Goal: Transaction & Acquisition: Book appointment/travel/reservation

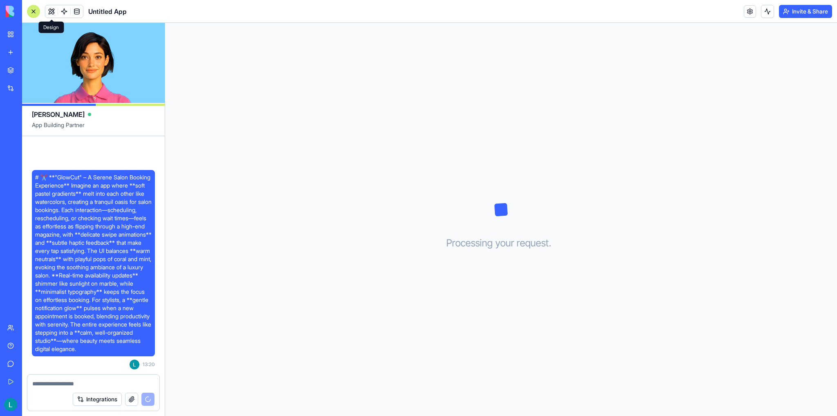
click at [59, 13] on link at bounding box center [64, 11] width 12 height 12
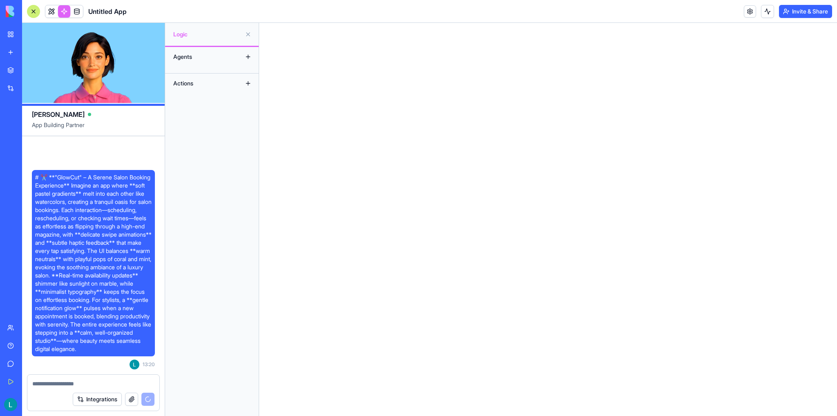
click at [61, 12] on link at bounding box center [64, 11] width 12 height 12
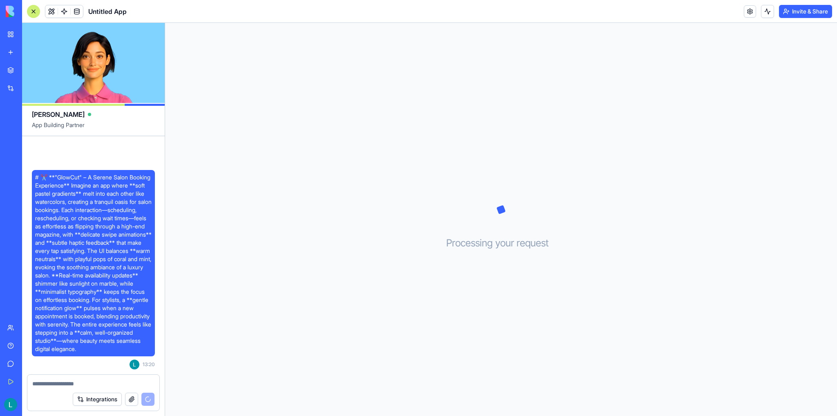
click at [61, 12] on link at bounding box center [64, 11] width 12 height 12
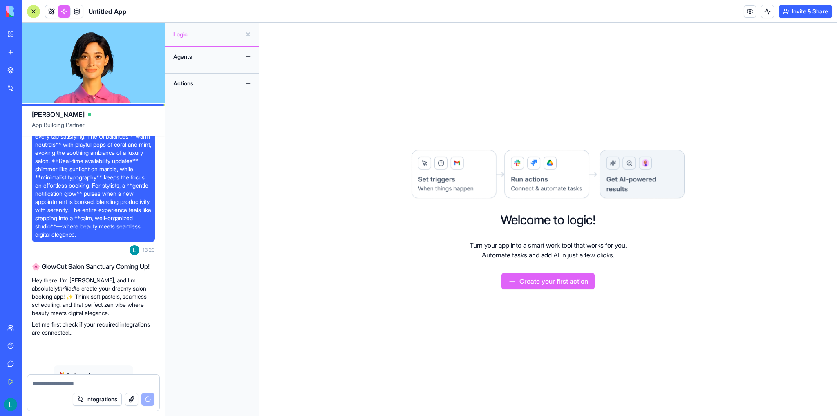
scroll to position [216, 0]
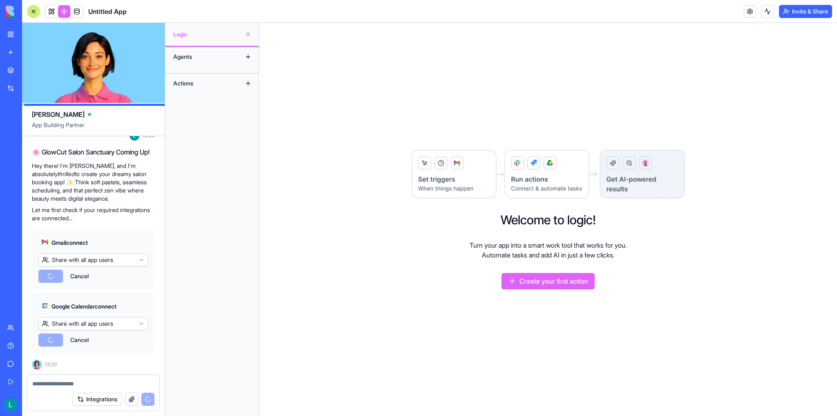
click at [61, 12] on link at bounding box center [64, 11] width 12 height 12
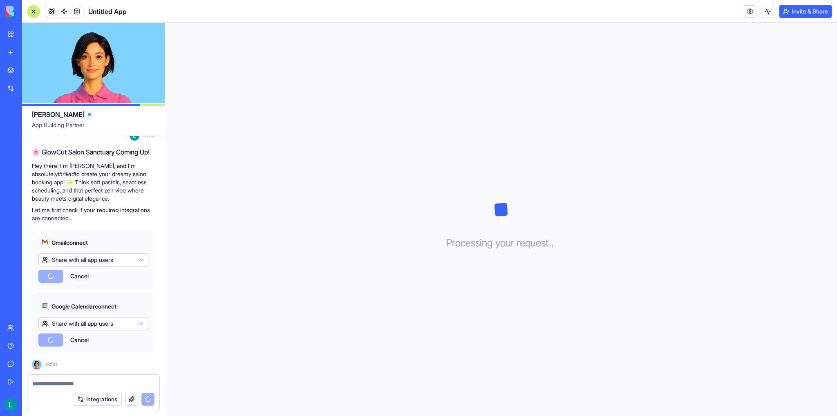
scroll to position [283, 0]
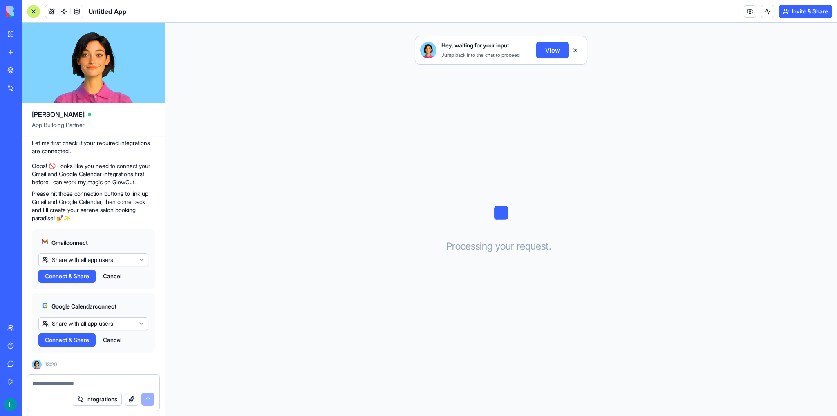
click at [113, 277] on button "Cancel" at bounding box center [112, 276] width 27 height 13
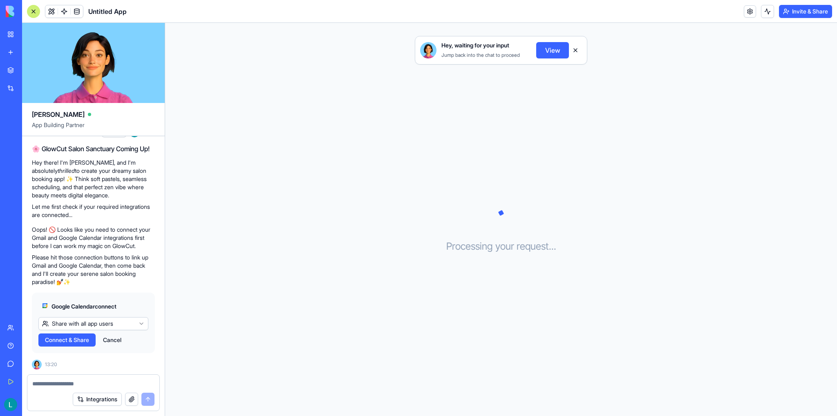
click at [115, 342] on button "Cancel" at bounding box center [112, 339] width 27 height 13
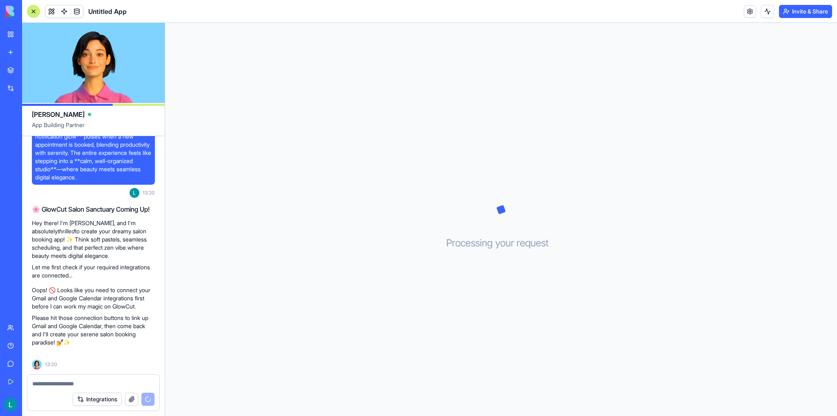
click at [77, 12] on link at bounding box center [77, 11] width 12 height 12
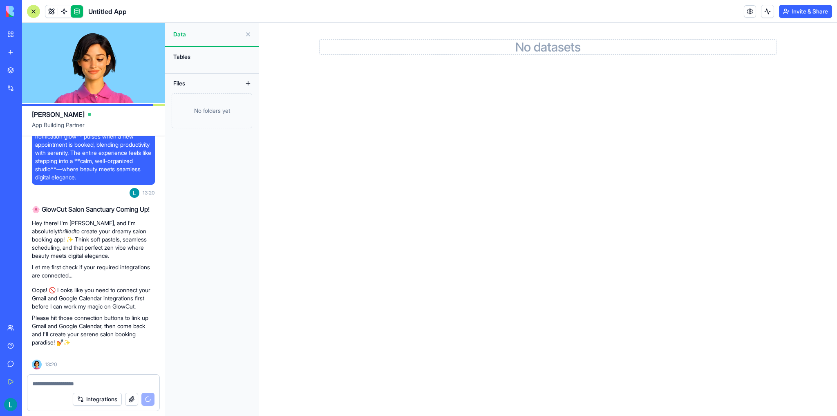
click at [248, 87] on button at bounding box center [247, 83] width 13 height 13
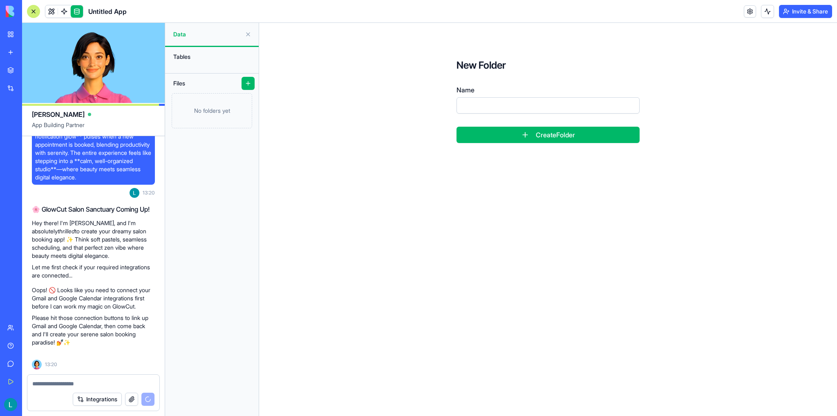
click at [518, 99] on input "Name" at bounding box center [547, 105] width 183 height 16
type input "****"
click at [456, 127] on button "Create Folder" at bounding box center [547, 135] width 183 height 16
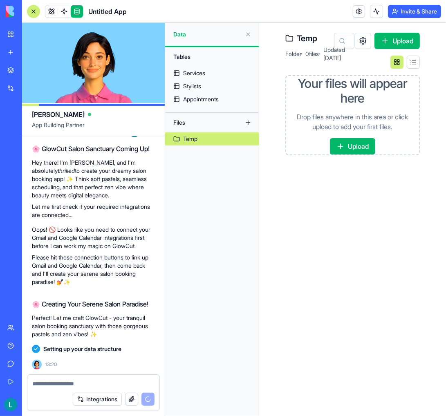
scroll to position [234, 0]
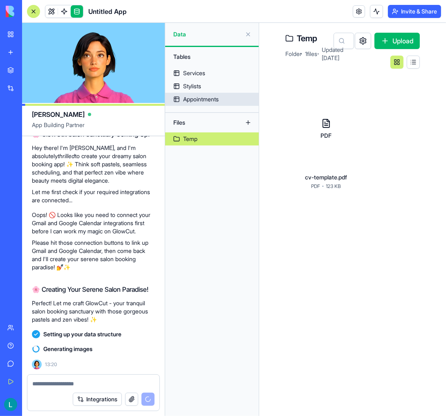
click at [207, 86] on link "Stylists" at bounding box center [212, 86] width 94 height 13
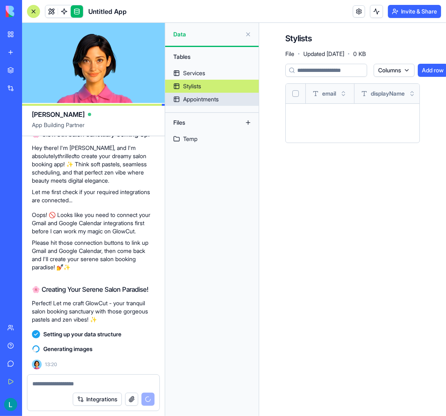
click at [203, 99] on div "Appointments" at bounding box center [201, 99] width 36 height 8
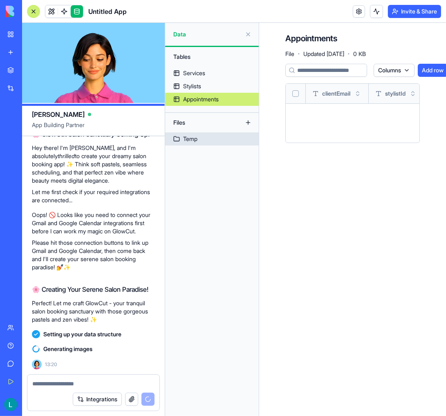
click at [203, 139] on link "Temp" at bounding box center [212, 138] width 94 height 13
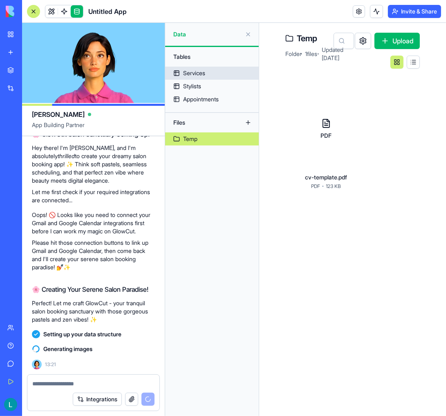
click at [215, 74] on link "Services" at bounding box center [212, 73] width 94 height 13
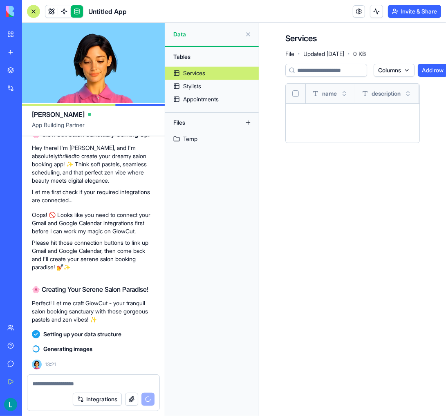
click at [123, 348] on div "Generating images" at bounding box center [93, 349] width 123 height 8
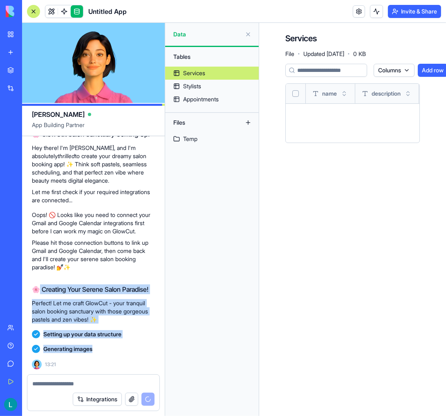
drag, startPoint x: 114, startPoint y: 350, endPoint x: 36, endPoint y: 287, distance: 100.5
click at [36, 287] on div "# ✂️ **"GlowCut" – A Serene Salon Booking Experience** Imagine an app where **s…" at bounding box center [93, 146] width 143 height 456
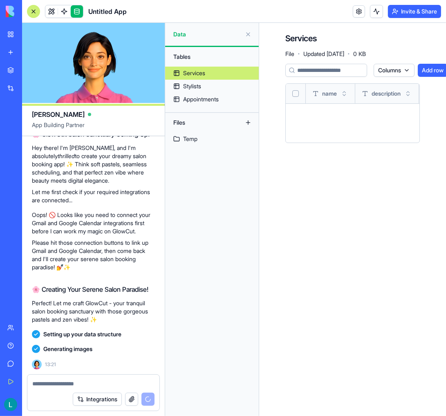
click at [56, 177] on p "Hey there! I'm Ella, and I'm absolutely thrilled to create your dreamy salon bo…" at bounding box center [93, 164] width 123 height 41
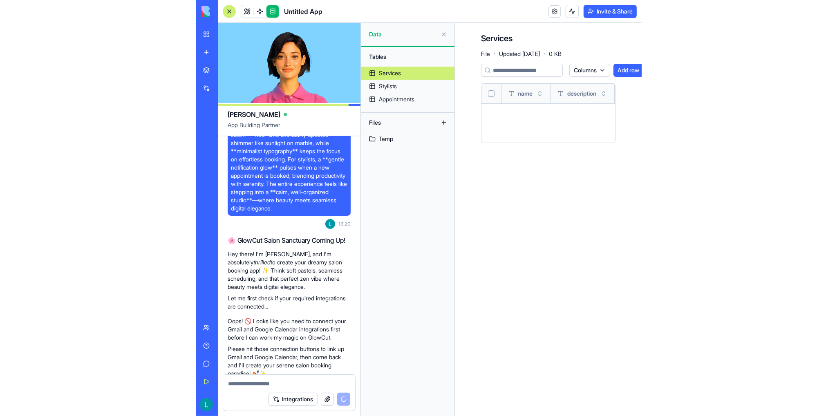
scroll to position [234, 0]
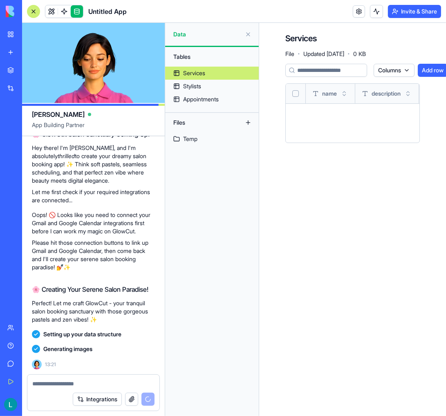
click at [117, 380] on textarea at bounding box center [93, 383] width 122 height 8
type textarea "****"
click at [148, 399] on div "Integrations" at bounding box center [114, 399] width 82 height 13
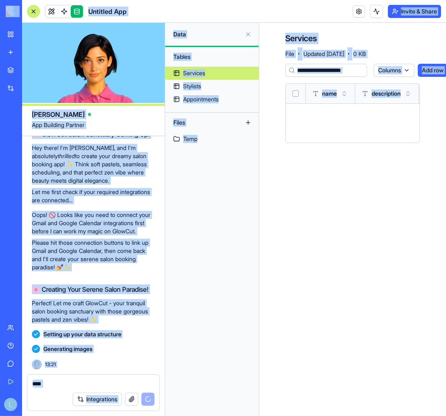
click at [113, 380] on textarea "****" at bounding box center [93, 383] width 123 height 8
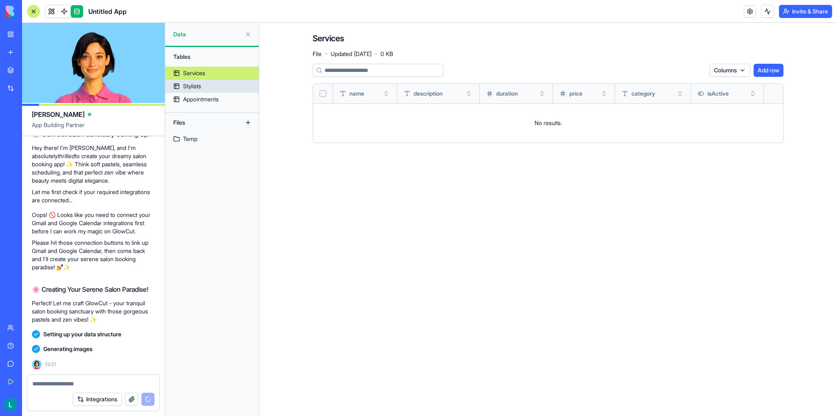
click at [201, 85] on div "Stylists" at bounding box center [192, 86] width 18 height 8
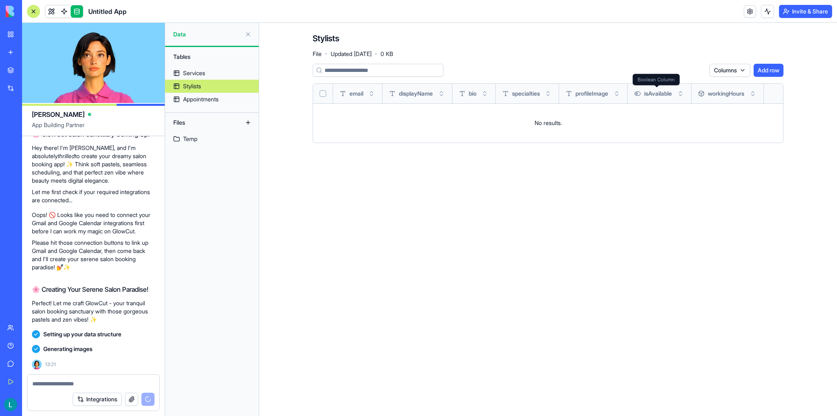
click at [640, 95] on icon at bounding box center [637, 93] width 7 height 7
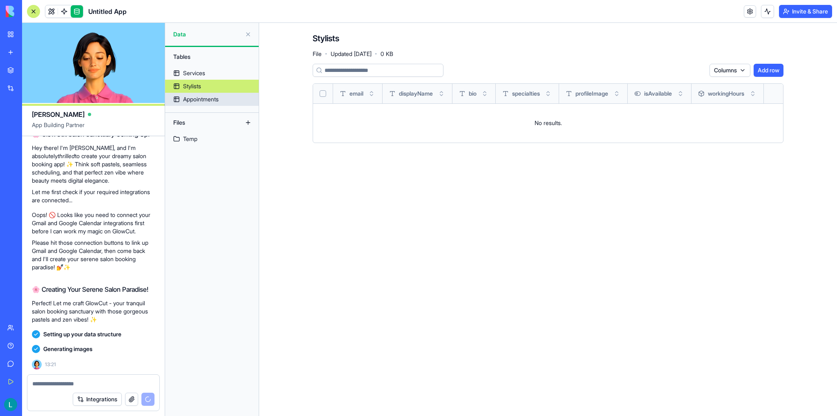
click at [207, 94] on link "Appointments" at bounding box center [212, 99] width 94 height 13
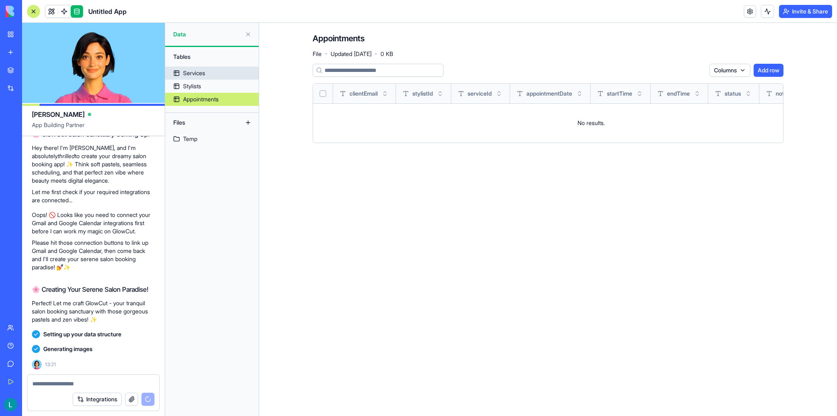
click at [201, 77] on link "Services" at bounding box center [212, 73] width 94 height 13
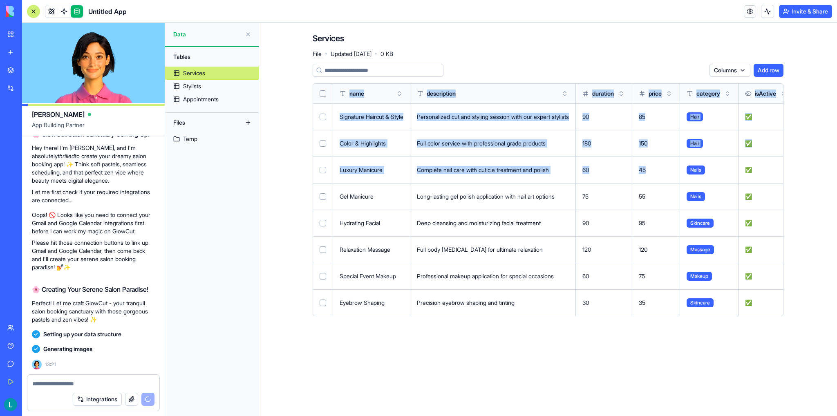
scroll to position [0, 41]
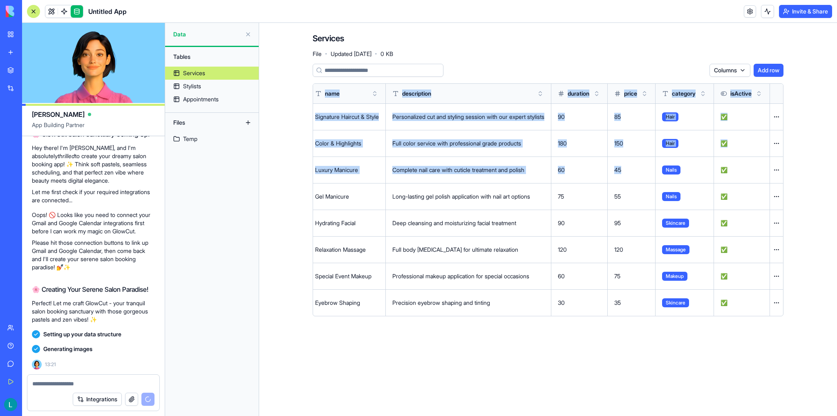
drag, startPoint x: 754, startPoint y: 177, endPoint x: 836, endPoint y: 179, distance: 82.6
click at [836, 179] on main "Services File · Updated Sep 16, 2025 · 0 KB Columns Add row name description du…" at bounding box center [548, 219] width 578 height 393
click at [792, 132] on div "Services File · Updated Sep 16, 2025 · 0 KB Columns Add row name description du…" at bounding box center [547, 178] width 523 height 310
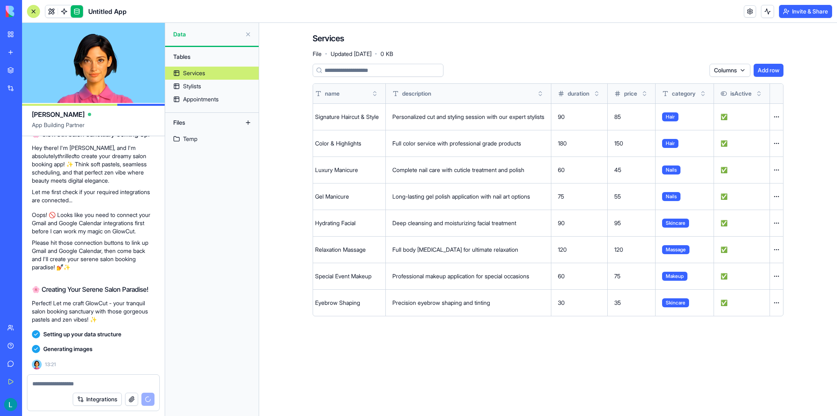
click at [781, 120] on html "BETA My Workspace New app Marketplace Integrations Recent Untitled App AI Logo …" at bounding box center [418, 208] width 837 height 416
click at [777, 116] on html "BETA My Workspace New app Marketplace Integrations Recent Untitled App AI Logo …" at bounding box center [418, 208] width 837 height 416
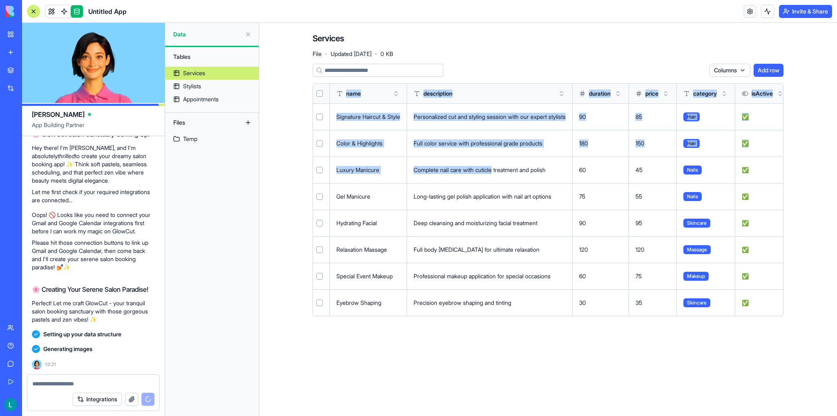
scroll to position [0, 0]
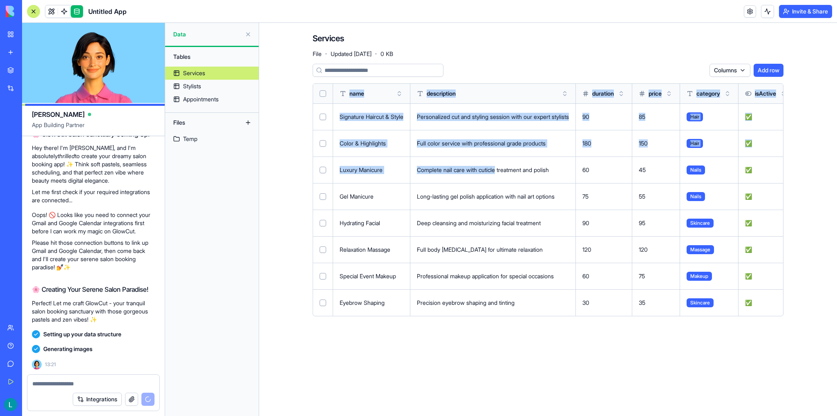
drag, startPoint x: 461, startPoint y: 161, endPoint x: 295, endPoint y: 145, distance: 167.1
click at [295, 145] on div "Services File · Updated Sep 16, 2025 · 0 KB Columns Add row name description du…" at bounding box center [547, 178] width 523 height 310
click at [367, 166] on div "Luxury Manicure" at bounding box center [371, 170] width 64 height 8
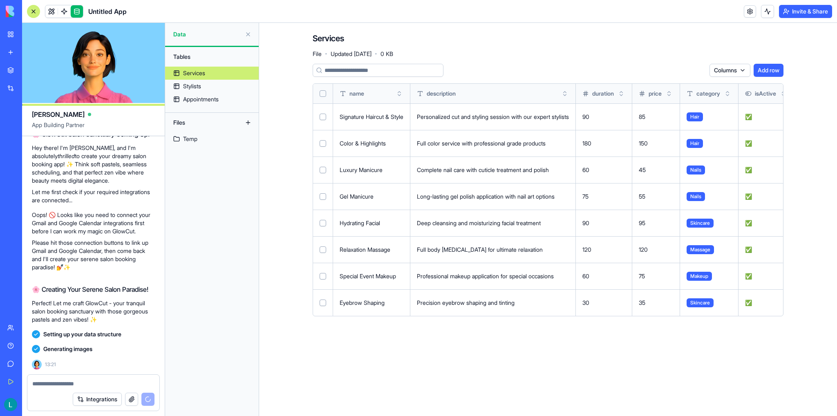
click at [0, 0] on button at bounding box center [0, 0] width 0 height 0
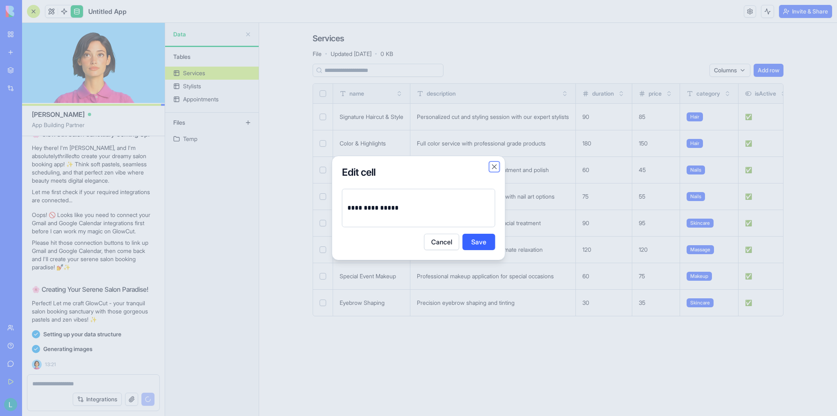
click at [493, 167] on button "Close" at bounding box center [494, 167] width 8 height 8
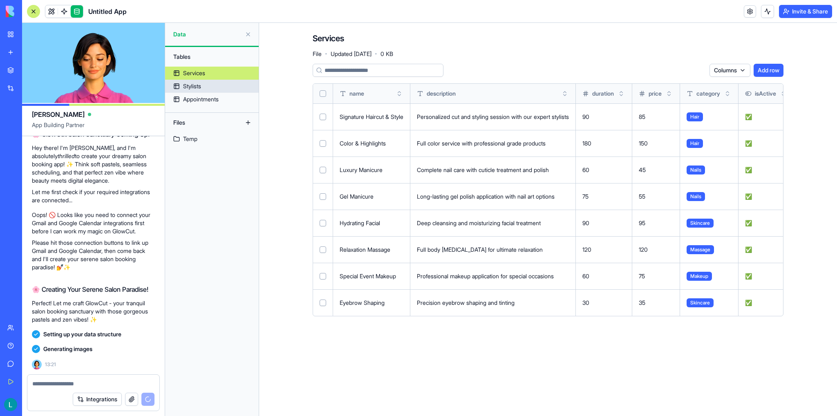
click at [183, 87] on div "Stylists" at bounding box center [192, 86] width 18 height 8
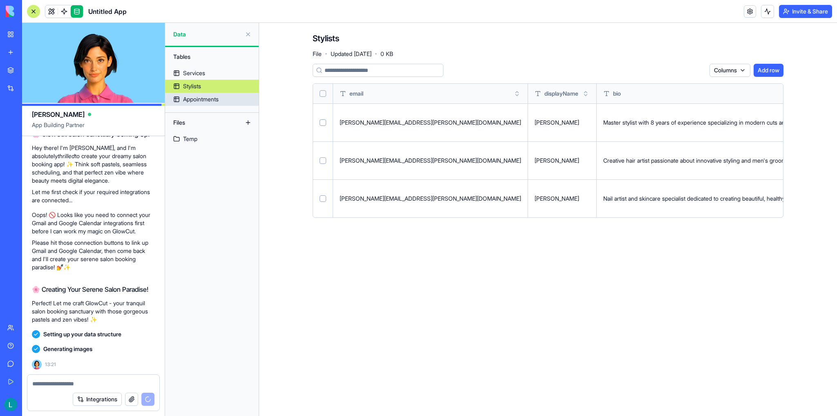
click at [190, 95] on div "Appointments" at bounding box center [201, 99] width 36 height 8
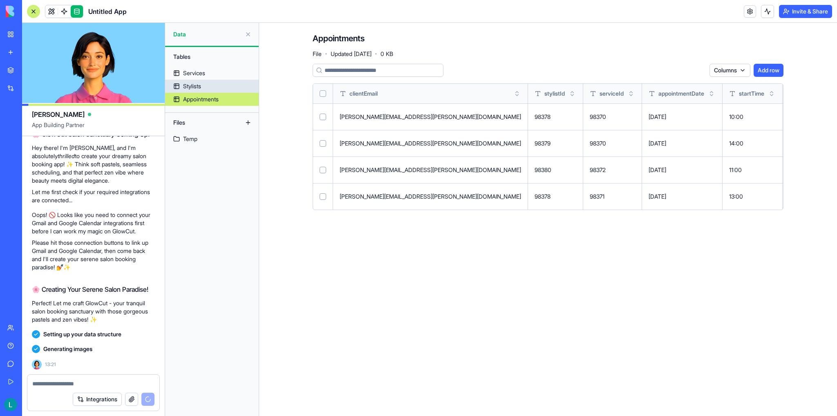
click at [179, 81] on link "Stylists" at bounding box center [212, 86] width 94 height 13
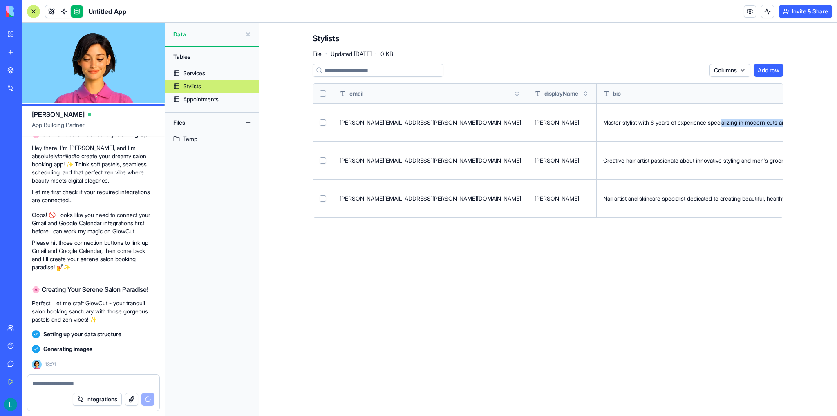
scroll to position [0, 500]
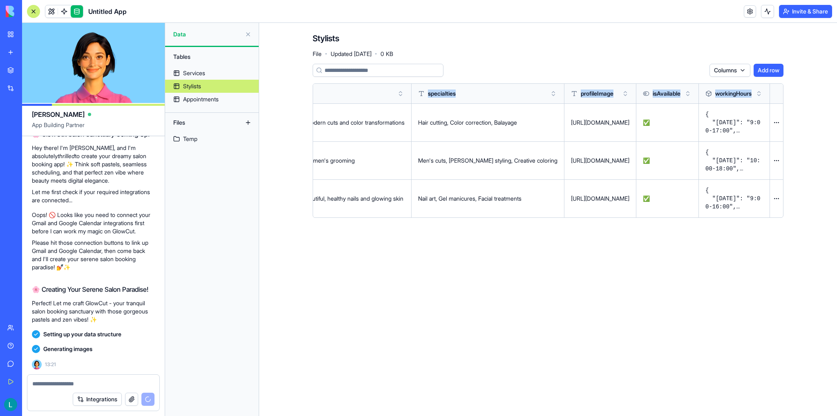
drag, startPoint x: 630, startPoint y: 118, endPoint x: 808, endPoint y: 134, distance: 178.8
click at [831, 136] on main "Stylists File · Updated Sep 16, 2025 · 0 KB Columns Add row email displayName b…" at bounding box center [548, 219] width 578 height 393
click at [571, 124] on div "https://blocks.diy/api/blocks/fileDataBlock/68c939fe4171e78cf5c4be4b/redirect" at bounding box center [600, 122] width 58 height 8
click at [571, 119] on div "https://blocks.diy/api/blocks/fileDataBlock/68c939fe4171e78cf5c4be4b/redirect" at bounding box center [600, 122] width 58 height 8
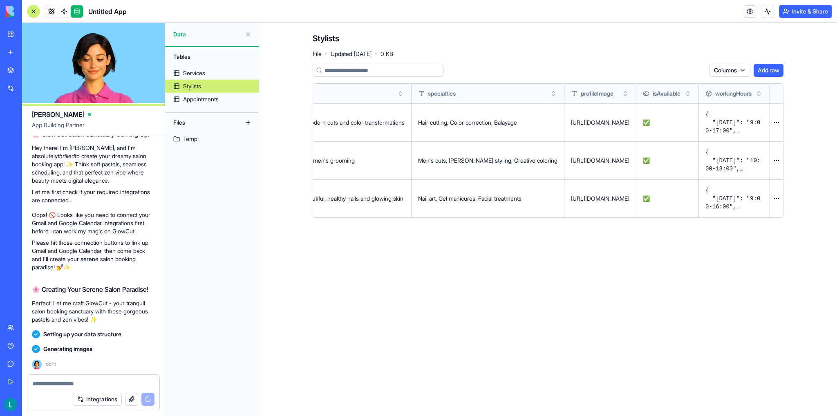
click at [571, 119] on div "https://blocks.diy/api/blocks/fileDataBlock/68c939fe4171e78cf5c4be4b/redirect" at bounding box center [600, 122] width 58 height 8
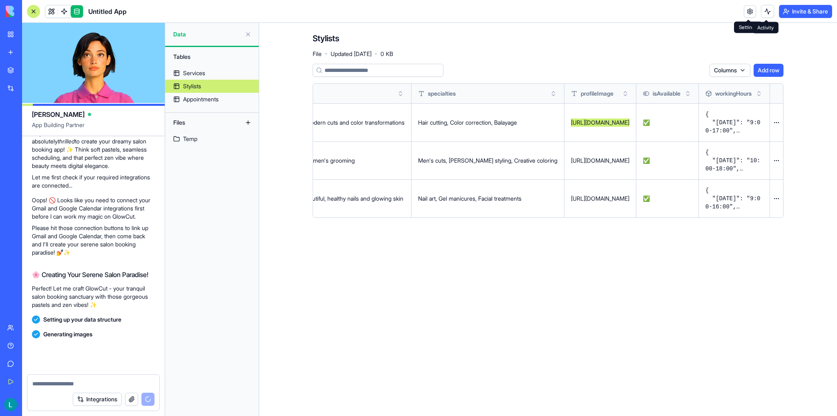
scroll to position [249, 0]
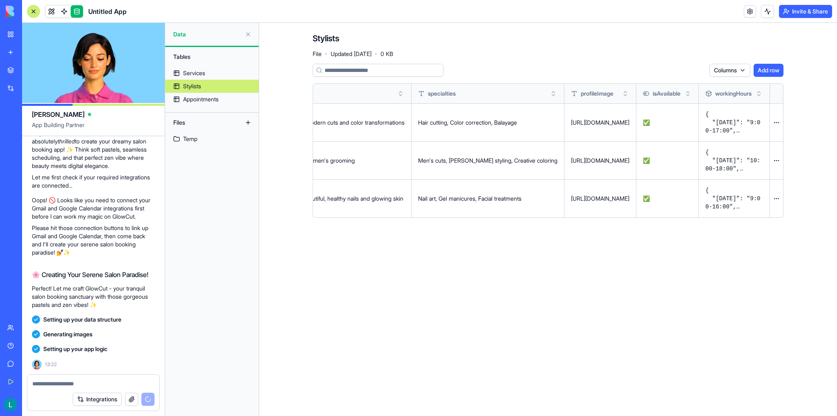
click at [544, 252] on main "Stylists File · Updated Sep 16, 2025 · 0 KB Columns Add row email displayName b…" at bounding box center [548, 219] width 578 height 393
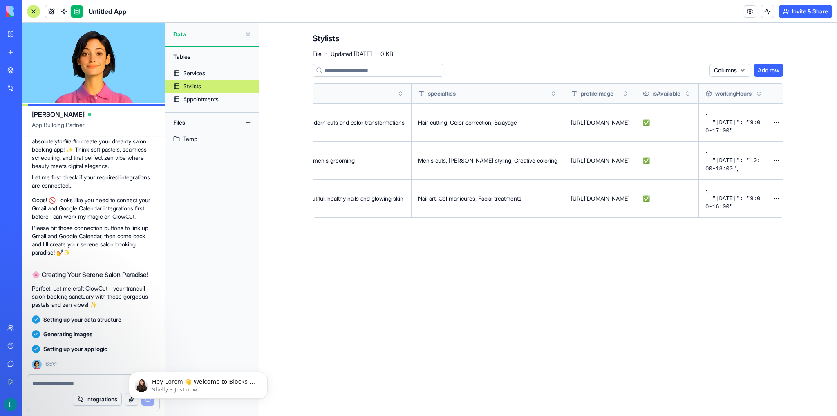
scroll to position [0, 0]
click at [60, 12] on span at bounding box center [64, 11] width 23 height 23
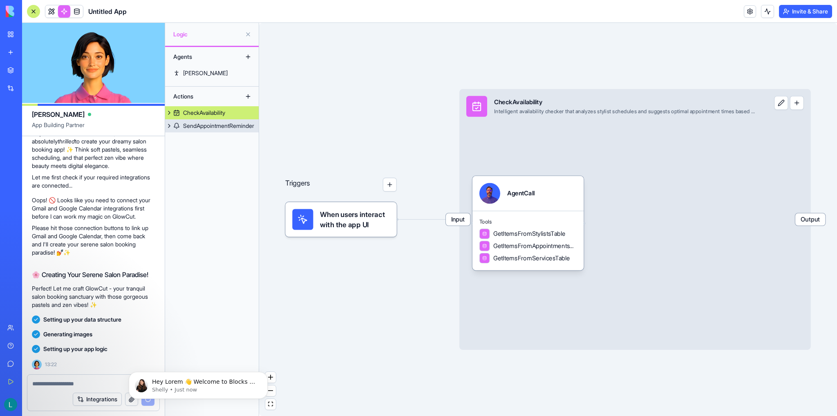
click at [206, 126] on div "SendAppointmentReminder" at bounding box center [218, 126] width 71 height 8
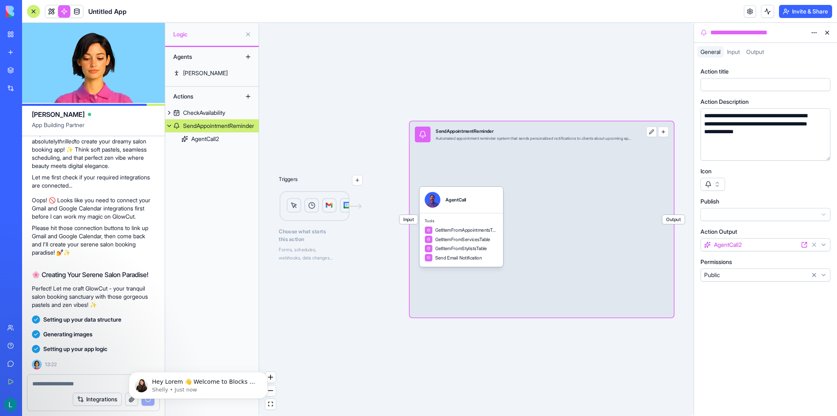
scroll to position [263, 0]
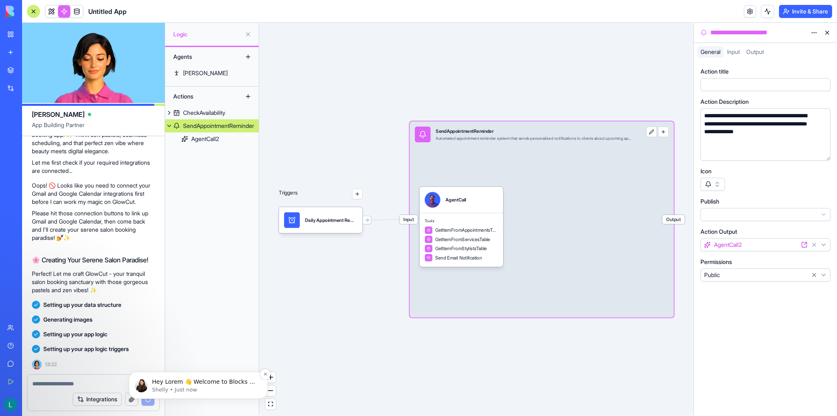
click at [184, 389] on p "Shelly • Just now" at bounding box center [204, 389] width 105 height 7
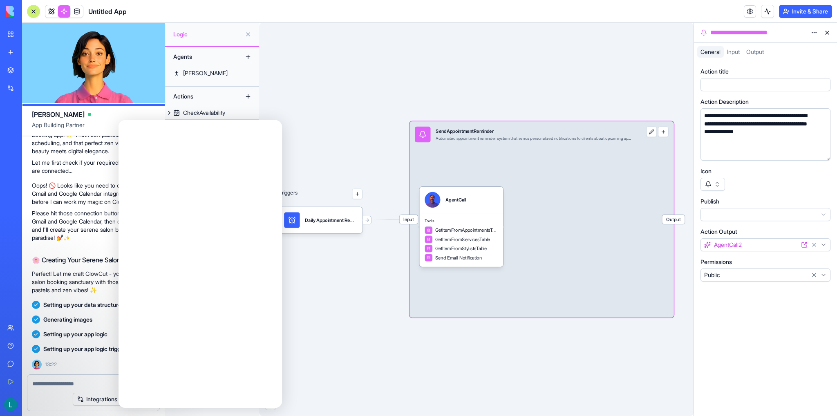
scroll to position [0, 0]
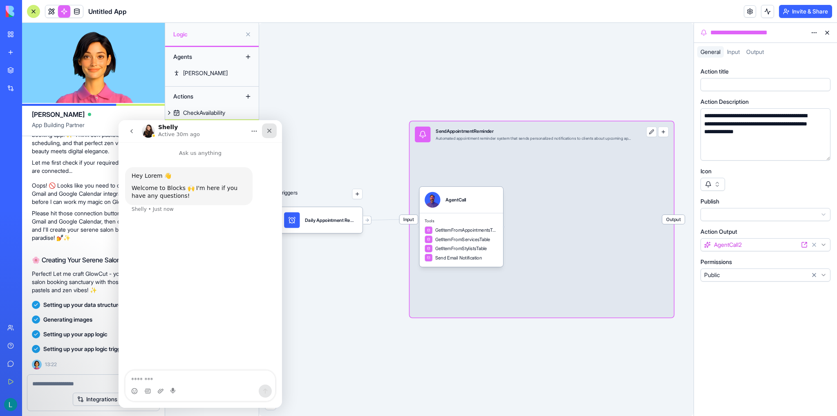
click at [272, 125] on div "Close" at bounding box center [269, 130] width 15 height 15
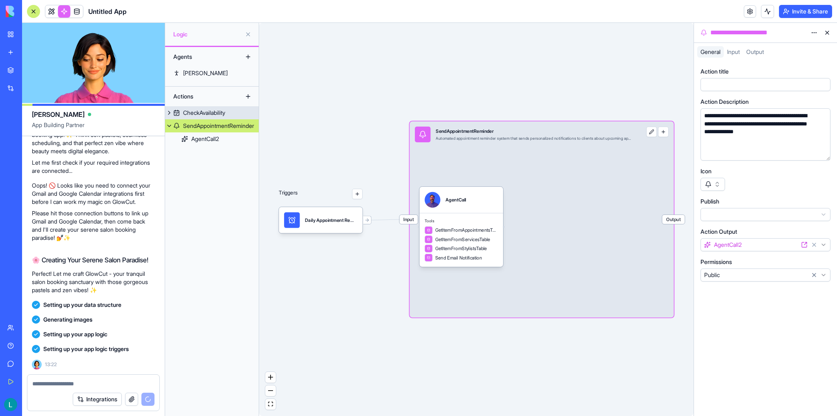
click at [170, 113] on button at bounding box center [169, 112] width 8 height 13
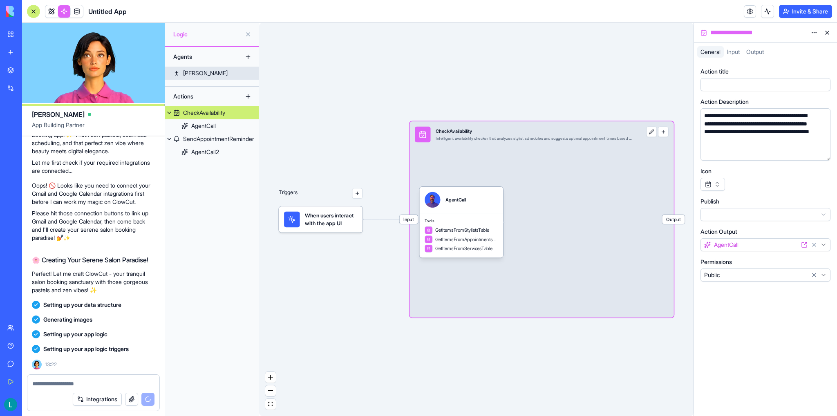
click at [190, 74] on div "Ron" at bounding box center [205, 73] width 45 height 8
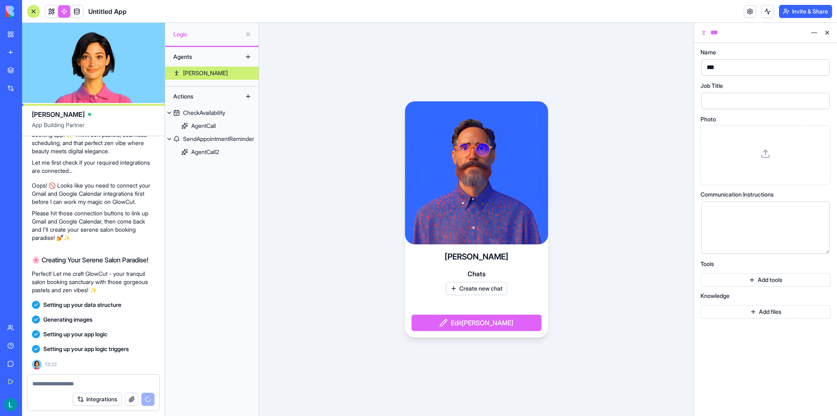
click at [826, 30] on button at bounding box center [826, 32] width 13 height 13
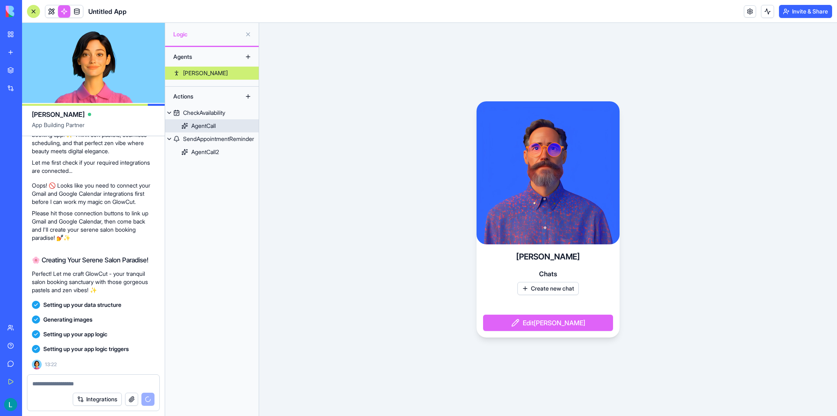
click at [203, 119] on link "AgentCall" at bounding box center [212, 125] width 94 height 13
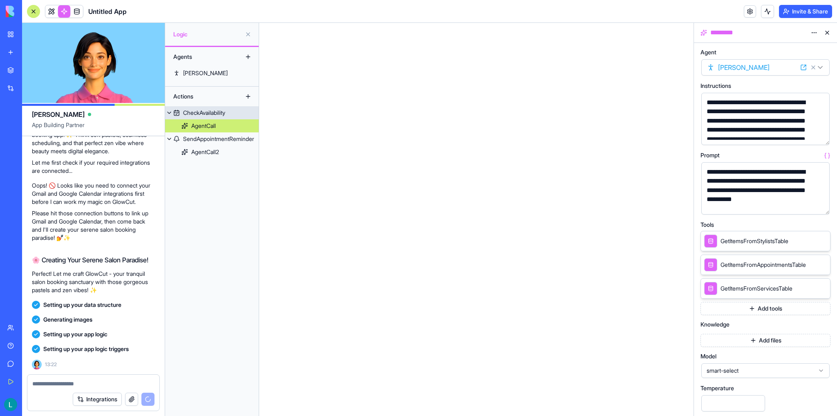
click at [203, 109] on div "CheckAvailability" at bounding box center [204, 113] width 42 height 8
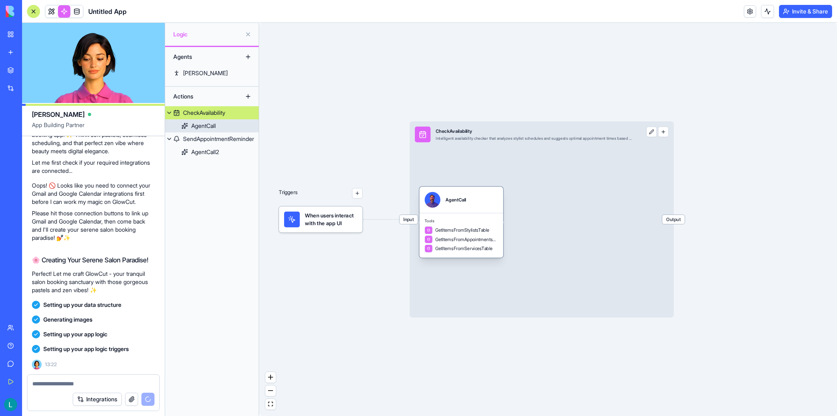
click at [204, 122] on div "AgentCall" at bounding box center [203, 126] width 25 height 8
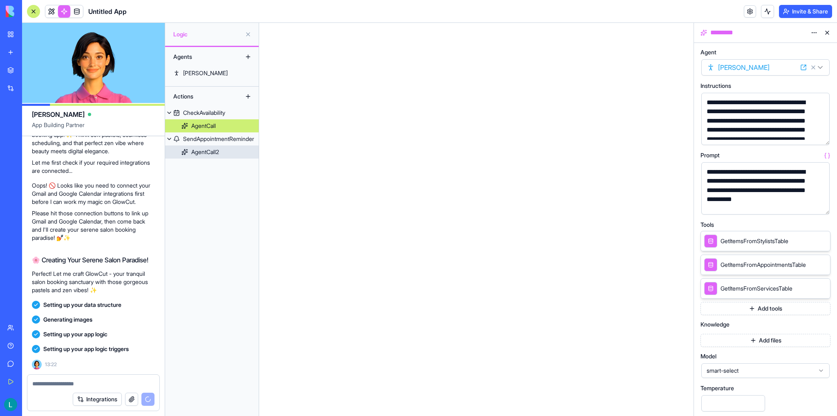
click at [206, 152] on div "AgentCall2" at bounding box center [205, 152] width 28 height 8
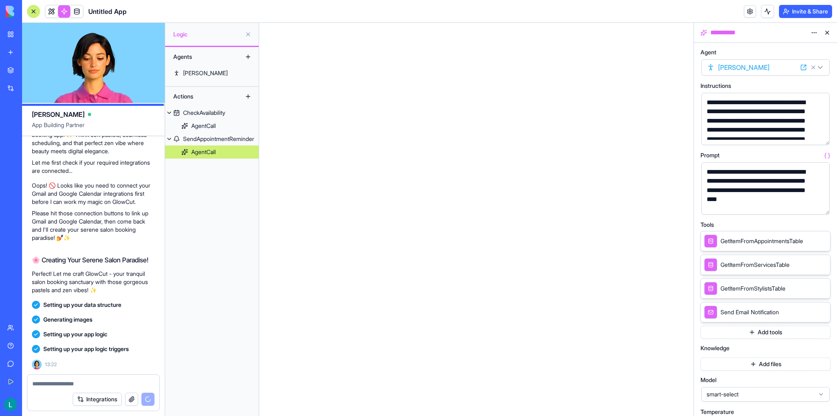
click at [811, 290] on icon at bounding box center [811, 288] width 4 height 4
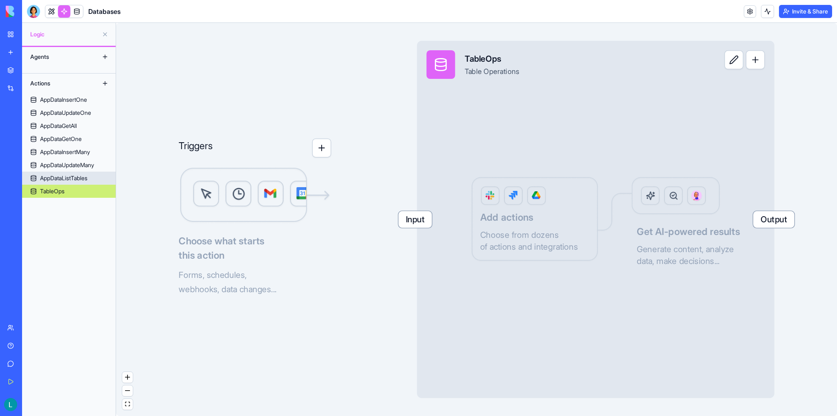
click at [60, 179] on div "AppDataListTables" at bounding box center [63, 178] width 47 height 8
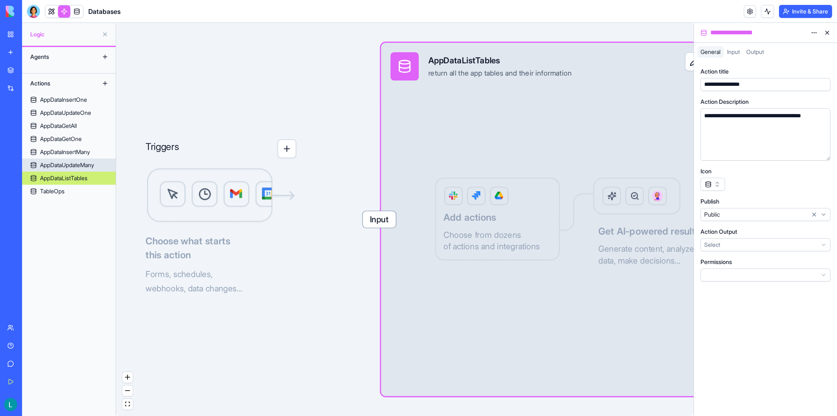
click at [68, 163] on div "AppDataUpdateMany" at bounding box center [67, 165] width 54 height 8
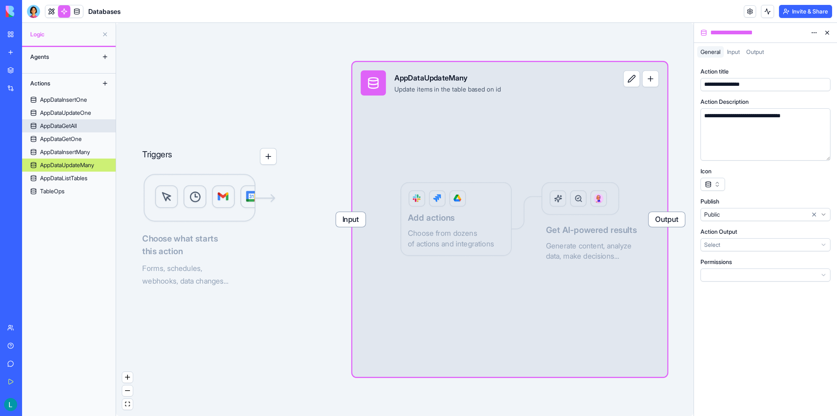
click at [66, 119] on link "AppDataGetAll" at bounding box center [69, 125] width 94 height 13
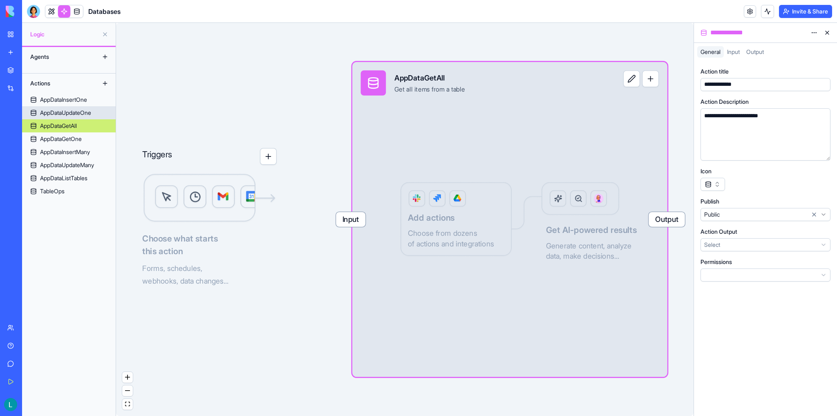
click at [60, 109] on div "AppDataUpdateOne" at bounding box center [65, 113] width 51 height 8
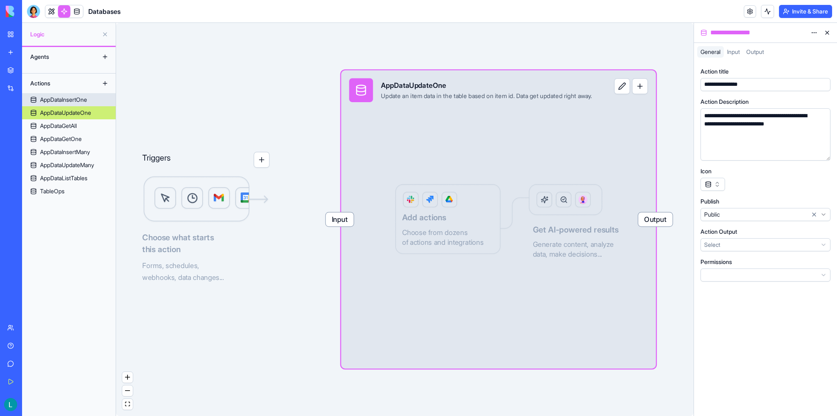
click at [62, 102] on div "AppDataInsertOne" at bounding box center [63, 100] width 47 height 8
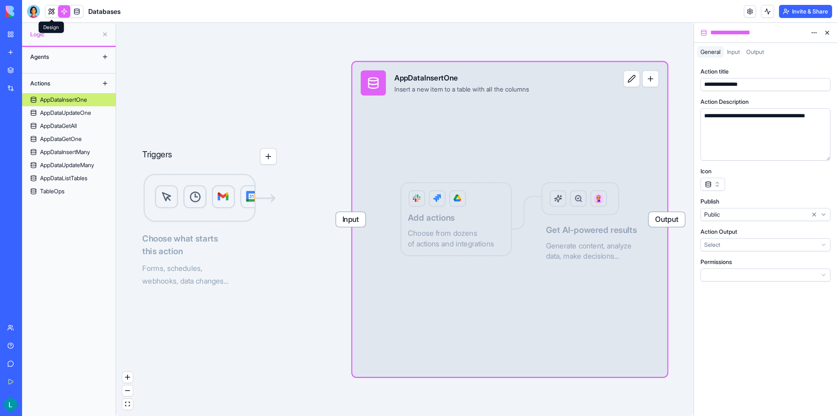
click at [51, 11] on link at bounding box center [51, 11] width 12 height 12
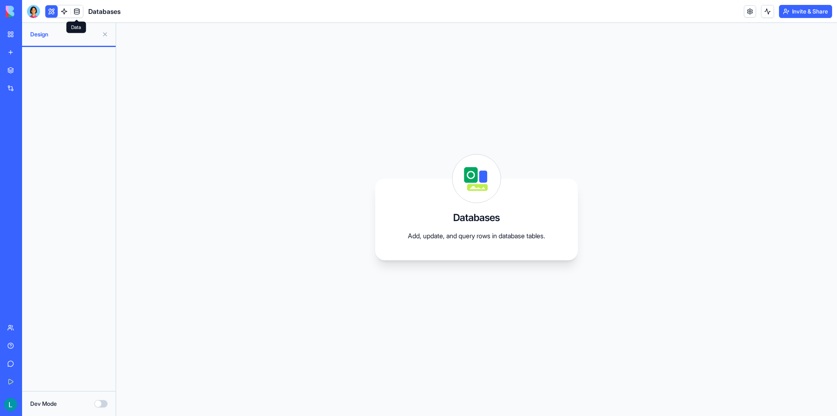
click at [78, 11] on link at bounding box center [77, 11] width 12 height 12
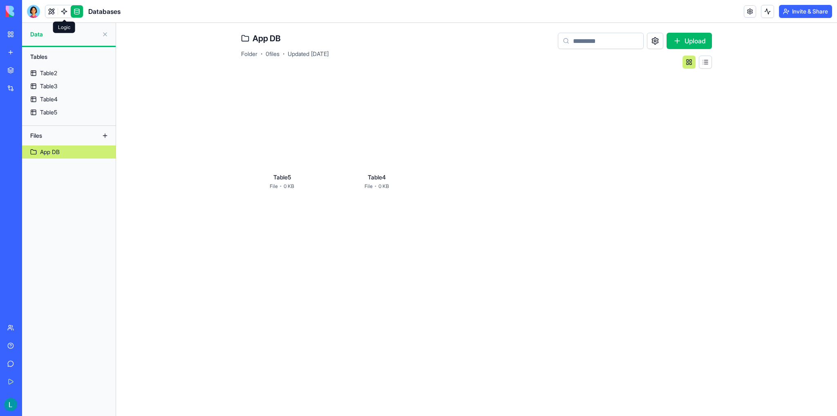
click at [65, 10] on link at bounding box center [64, 11] width 12 height 12
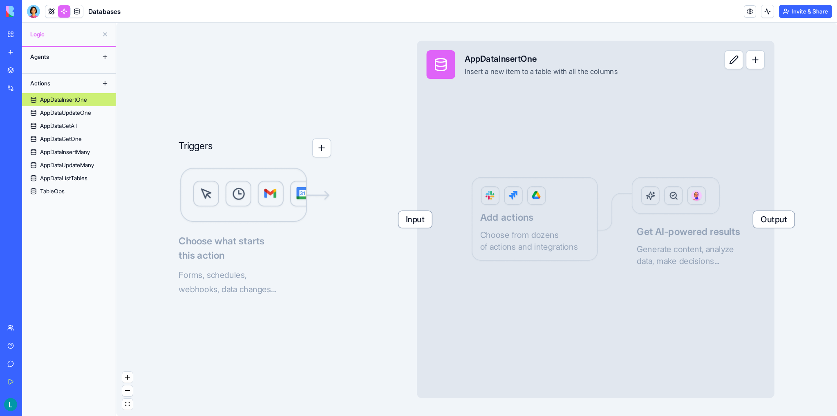
click at [29, 12] on div at bounding box center [33, 11] width 13 height 13
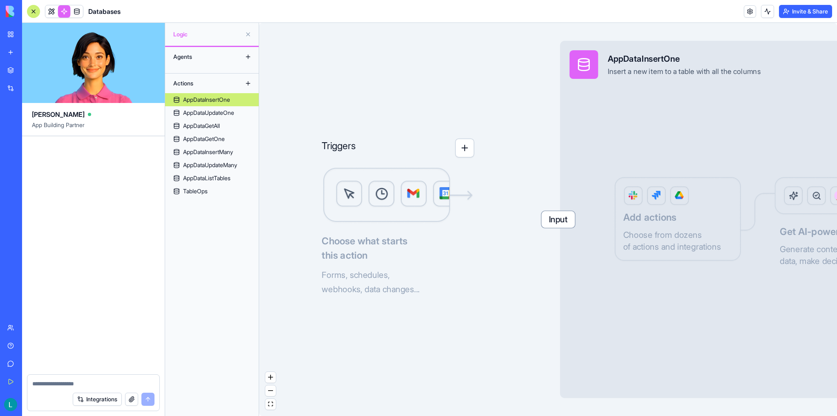
click at [78, 263] on div at bounding box center [93, 255] width 143 height 238
click at [80, 380] on textarea at bounding box center [93, 383] width 122 height 8
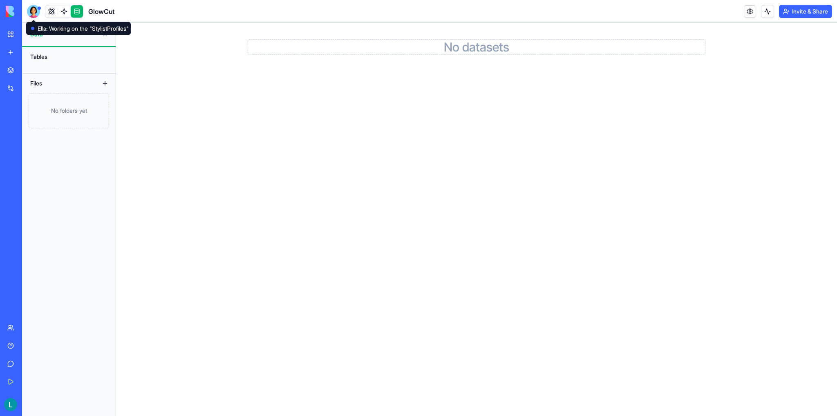
click at [35, 10] on div at bounding box center [33, 11] width 13 height 13
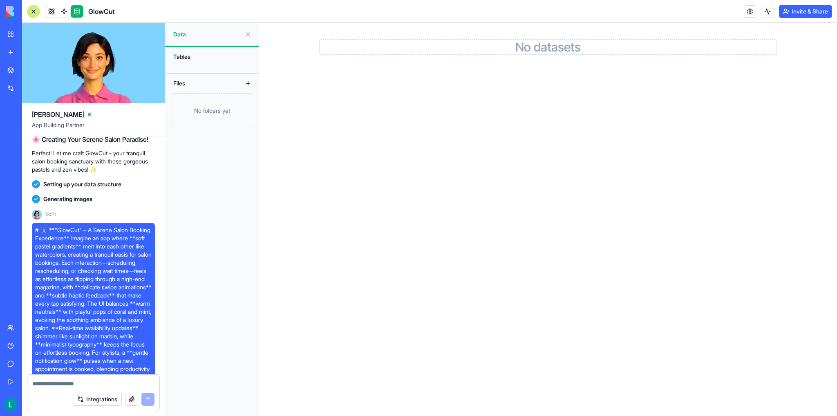
scroll to position [612, 0]
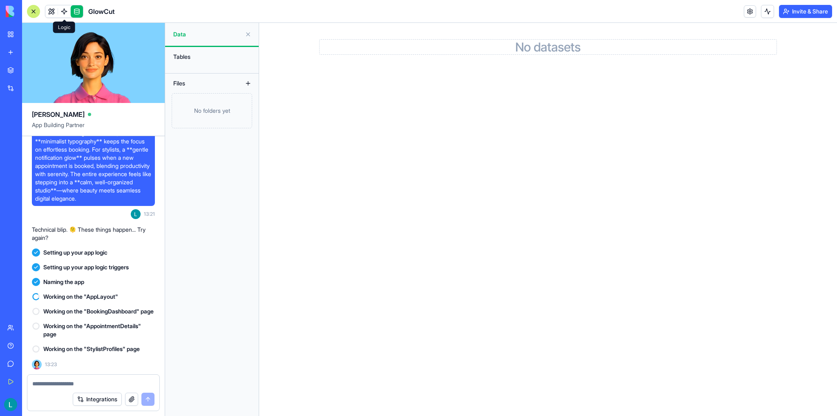
click at [67, 7] on span at bounding box center [64, 11] width 23 height 23
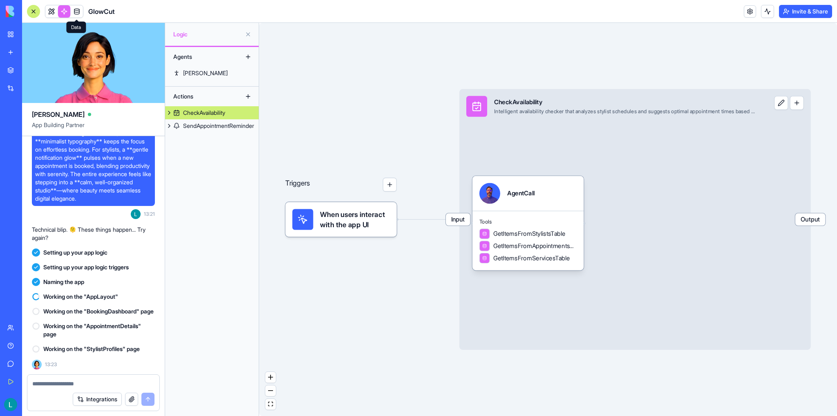
click at [78, 12] on link at bounding box center [77, 11] width 12 height 12
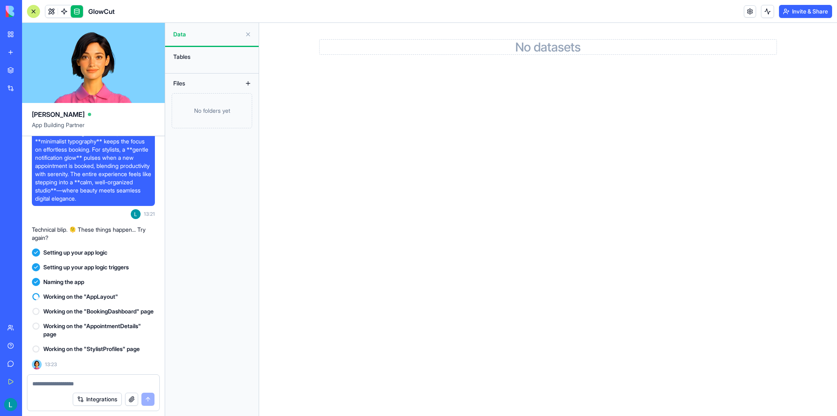
click at [46, 12] on span at bounding box center [51, 11] width 23 height 23
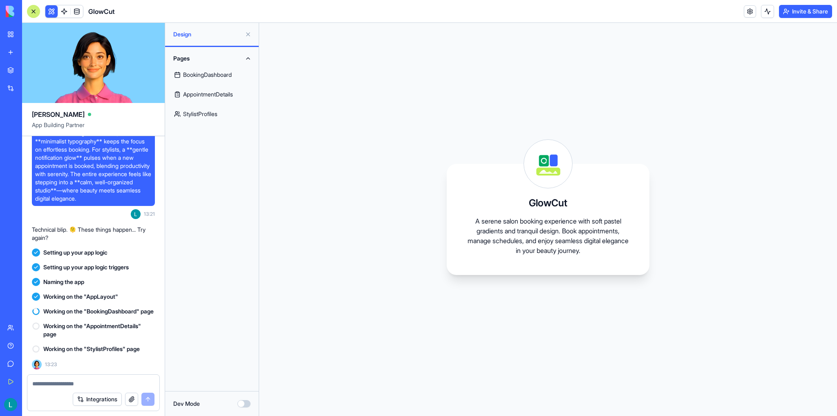
click at [198, 74] on link "BookingDashboard" at bounding box center [212, 75] width 84 height 20
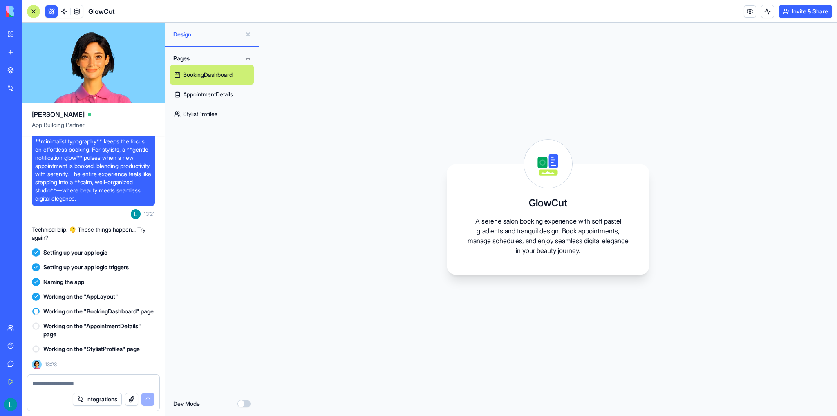
click at [201, 97] on link "AppointmentDetails" at bounding box center [212, 95] width 84 height 20
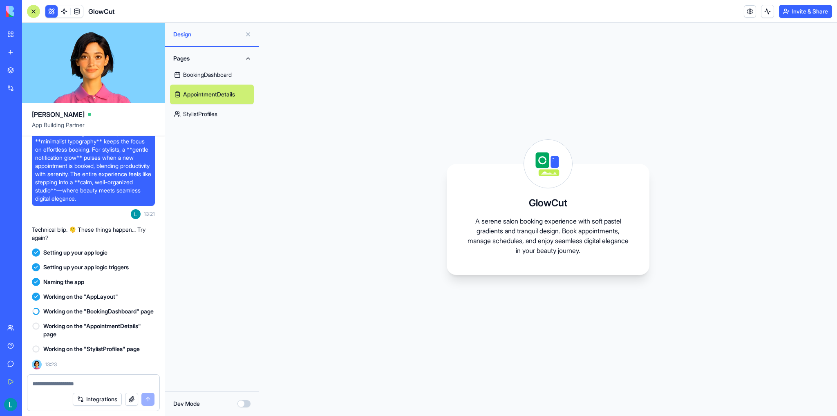
click at [206, 119] on link "StylistProfiles" at bounding box center [212, 114] width 84 height 20
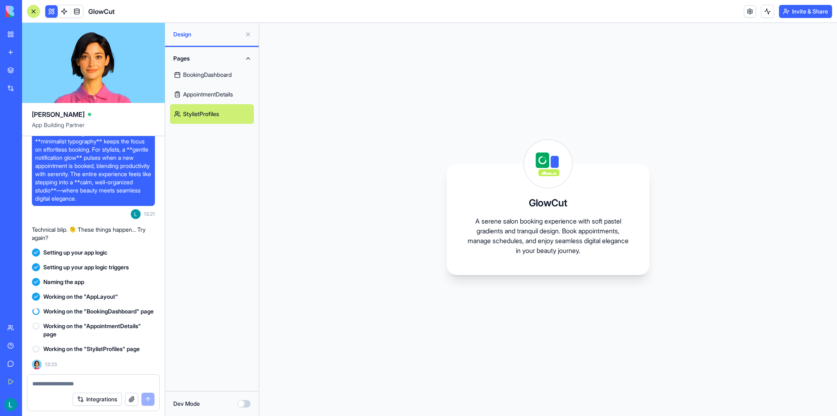
click at [208, 108] on link "StylistProfiles" at bounding box center [212, 114] width 84 height 20
click at [213, 95] on link "AppointmentDetails" at bounding box center [212, 95] width 84 height 20
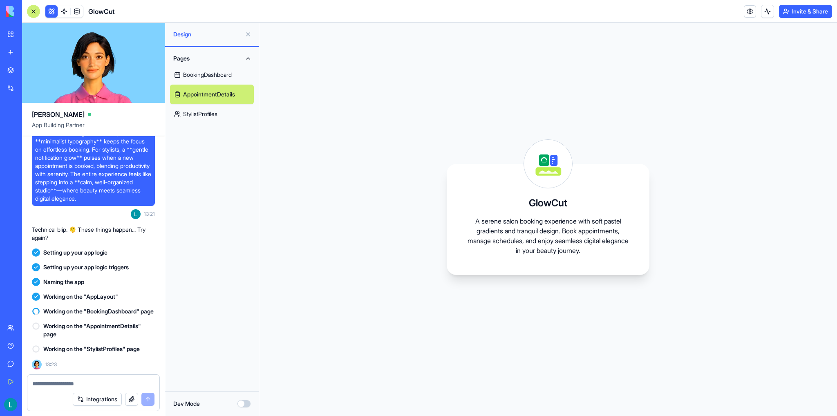
click at [216, 69] on link "BookingDashboard" at bounding box center [212, 75] width 84 height 20
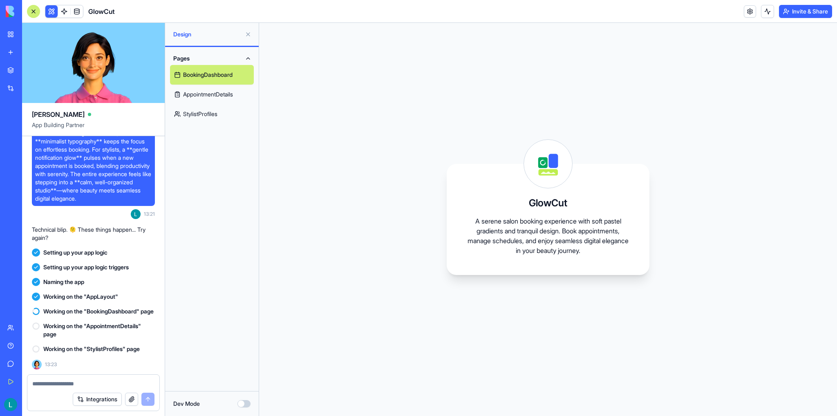
click at [240, 52] on button "Pages" at bounding box center [212, 58] width 84 height 13
click at [247, 56] on button "Pages" at bounding box center [212, 58] width 84 height 13
click at [768, 12] on button at bounding box center [767, 11] width 13 height 13
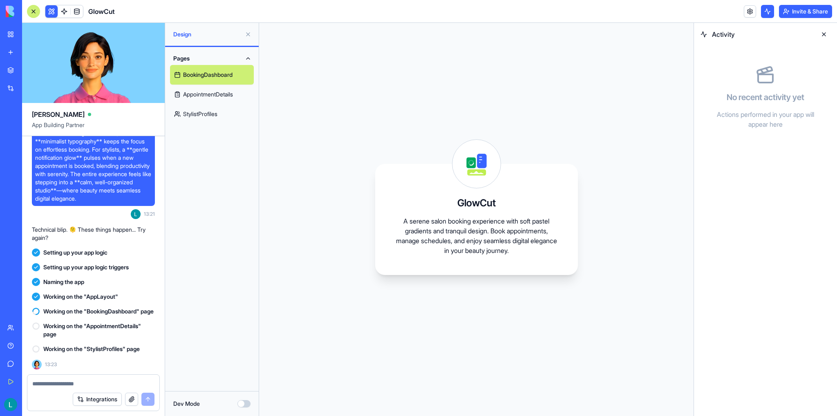
click at [768, 12] on button at bounding box center [767, 11] width 13 height 13
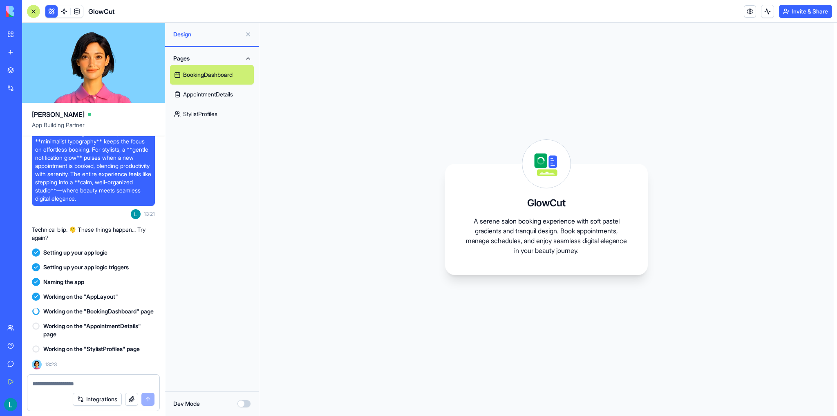
click at [748, 13] on link at bounding box center [749, 11] width 12 height 12
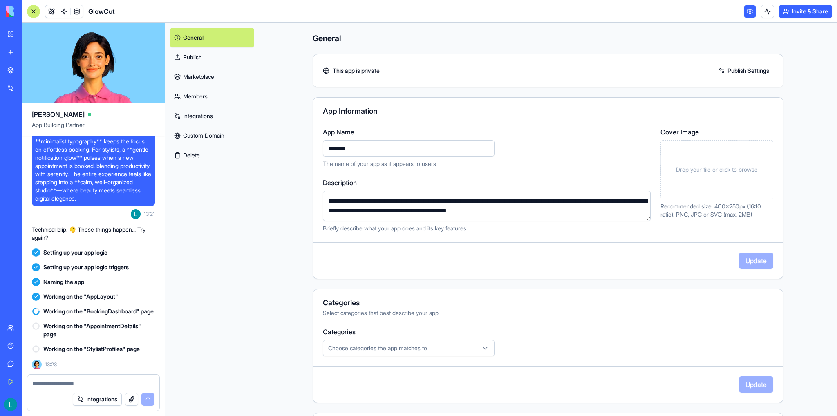
click at [208, 98] on link "Members" at bounding box center [212, 97] width 84 height 20
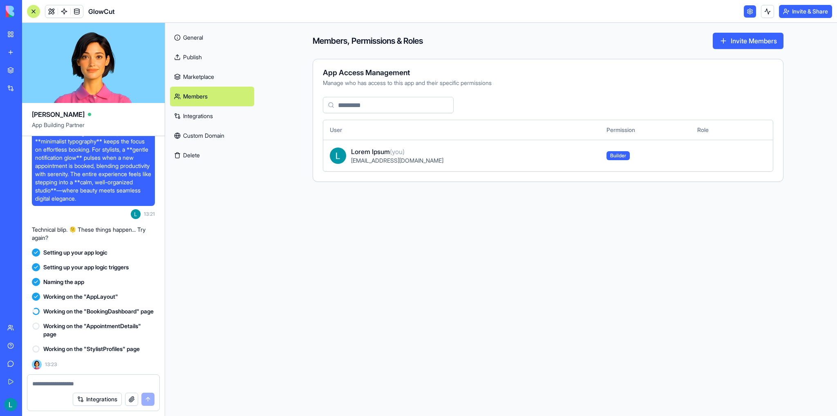
click at [204, 111] on link "Integrations" at bounding box center [212, 116] width 84 height 20
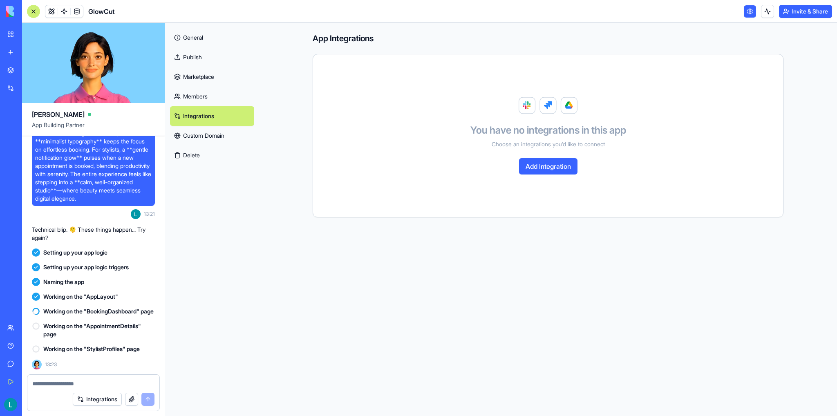
click at [203, 132] on link "Custom Domain" at bounding box center [212, 136] width 84 height 20
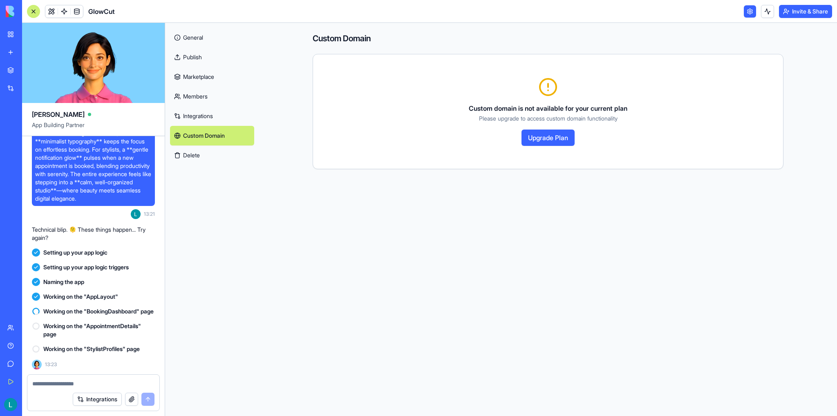
click at [206, 159] on button "Delete" at bounding box center [212, 155] width 84 height 20
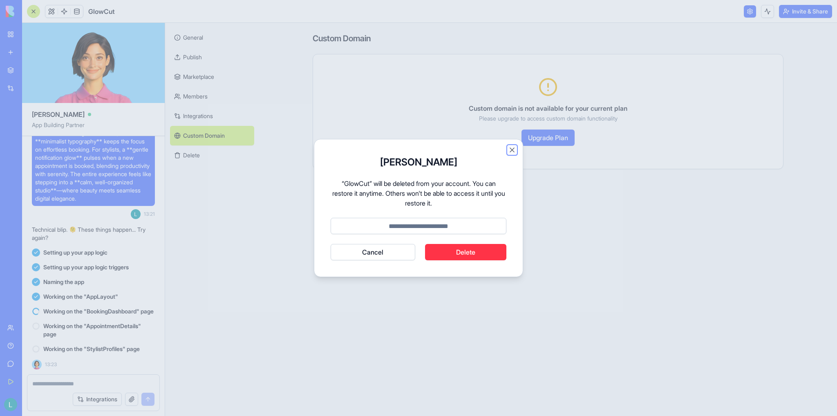
click at [515, 150] on button "Close" at bounding box center [512, 150] width 8 height 8
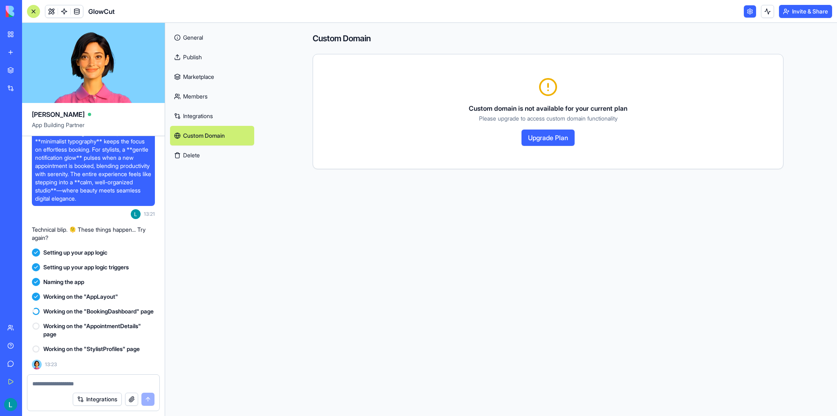
click at [216, 95] on link "Members" at bounding box center [212, 97] width 84 height 20
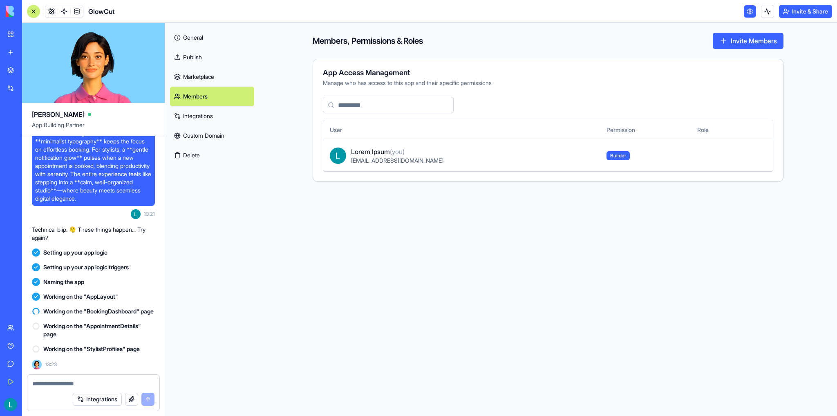
click at [761, 36] on button "Invite Members" at bounding box center [747, 41] width 71 height 16
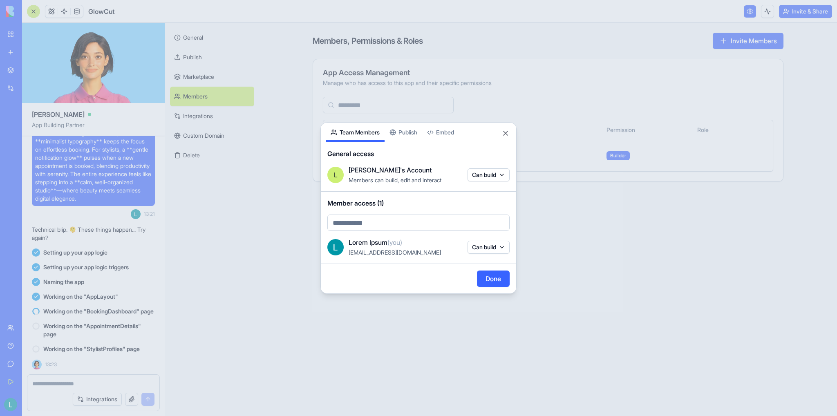
click at [487, 174] on body "BETA My Workspace New app Marketplace Integrations Recent Untitled App AI Logo …" at bounding box center [418, 208] width 837 height 416
click at [413, 137] on div at bounding box center [418, 208] width 837 height 416
click at [420, 132] on div "Share App Team Members Publish Embed General access L Lorem's Account Members c…" at bounding box center [418, 208] width 196 height 172
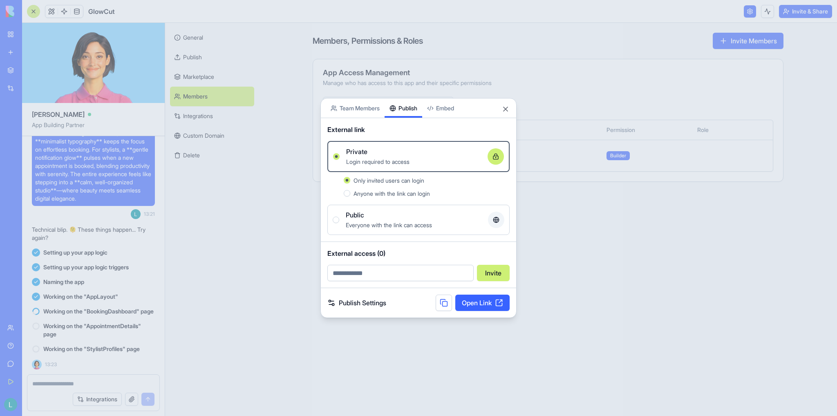
click at [457, 115] on body "BETA My Workspace New app Marketplace Integrations Recent Untitled App AI Logo …" at bounding box center [418, 208] width 837 height 416
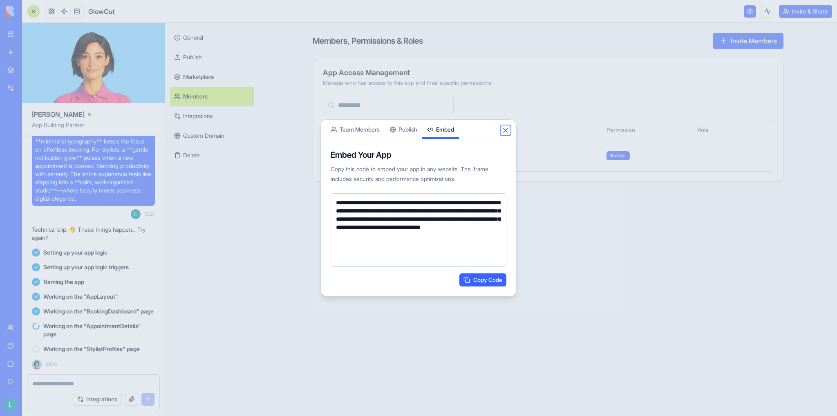
click at [504, 131] on button "Close" at bounding box center [505, 130] width 8 height 8
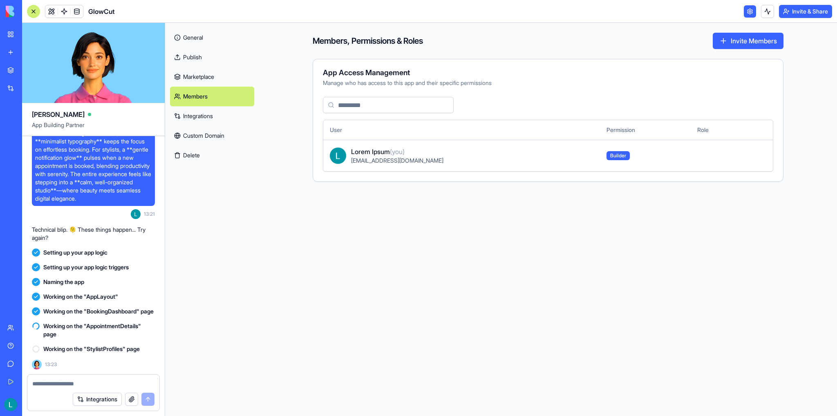
click at [227, 76] on link "Marketplace" at bounding box center [212, 77] width 84 height 20
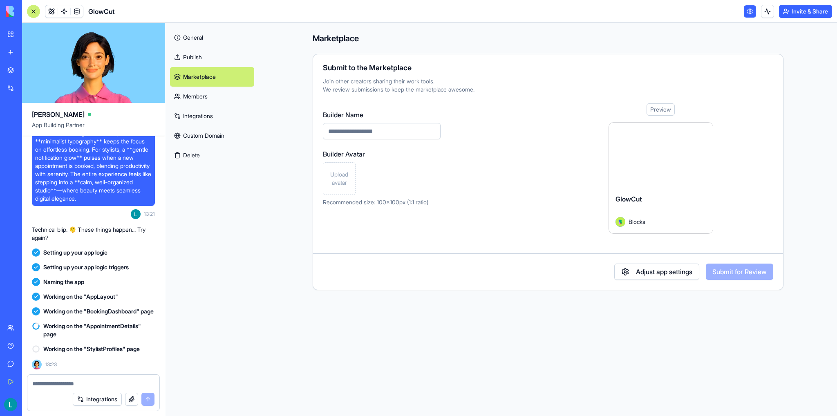
click at [214, 31] on link "General" at bounding box center [212, 38] width 84 height 20
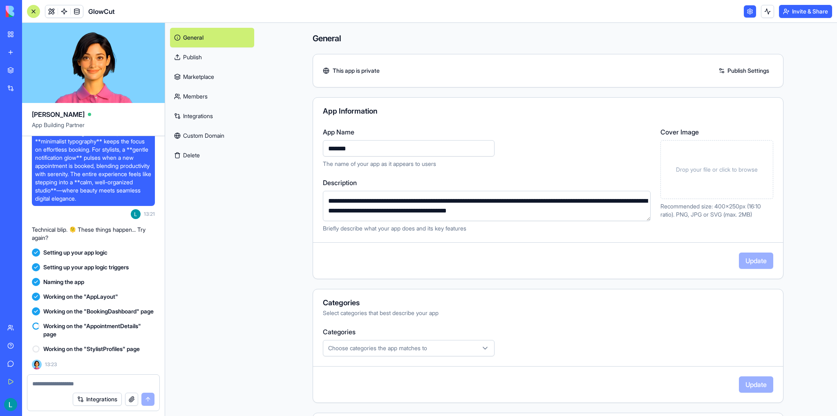
click at [747, 12] on link at bounding box center [749, 11] width 12 height 12
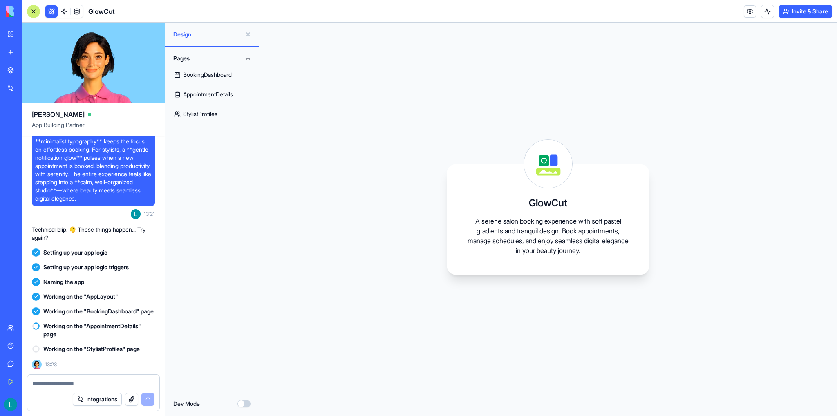
click at [246, 406] on button "Dev Mode" at bounding box center [243, 403] width 13 height 7
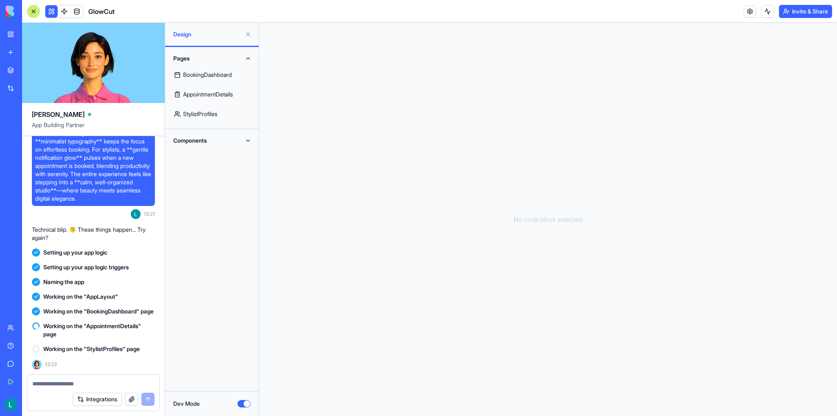
click at [228, 138] on button "Components" at bounding box center [212, 140] width 84 height 13
click at [205, 157] on link "AppLayout" at bounding box center [212, 157] width 84 height 20
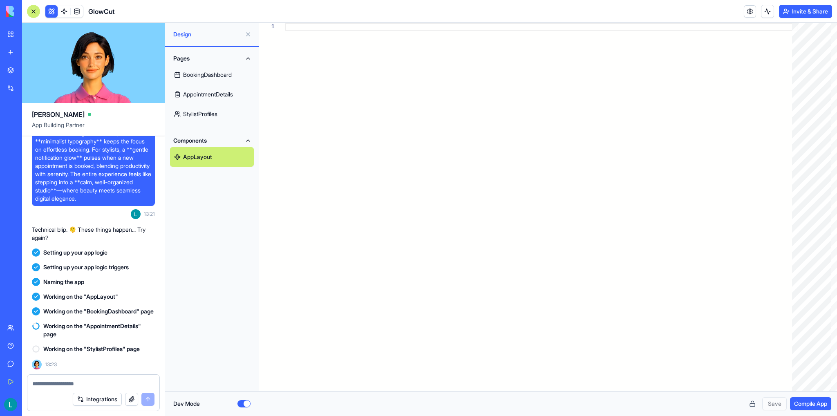
click at [376, 84] on div at bounding box center [541, 207] width 512 height 368
click at [188, 118] on link "StylistProfiles" at bounding box center [212, 114] width 84 height 20
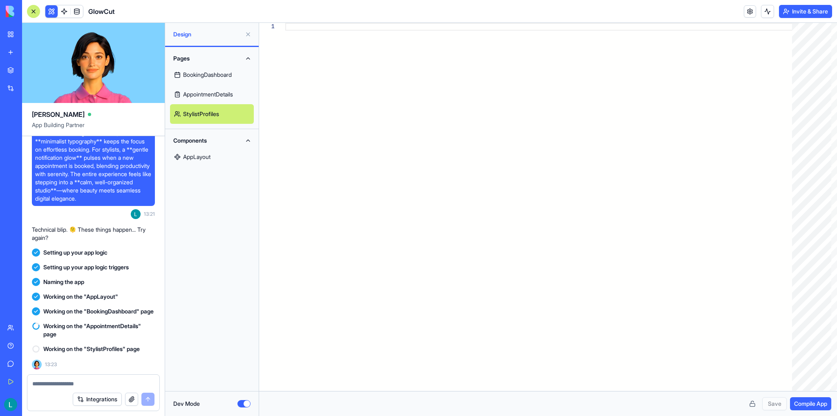
click at [203, 100] on link "AppointmentDetails" at bounding box center [212, 95] width 84 height 20
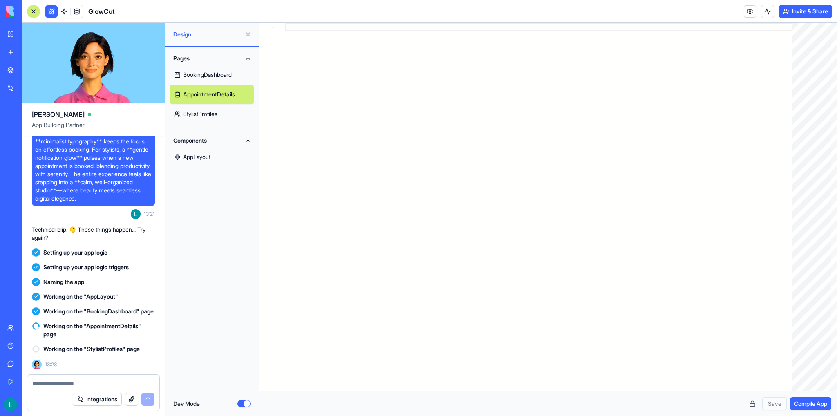
click at [215, 79] on link "BookingDashboard" at bounding box center [212, 75] width 84 height 20
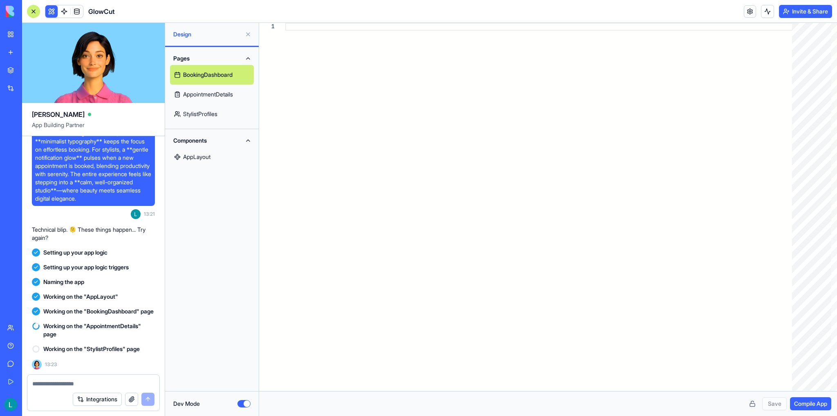
click at [225, 113] on link "StylistProfiles" at bounding box center [212, 114] width 84 height 20
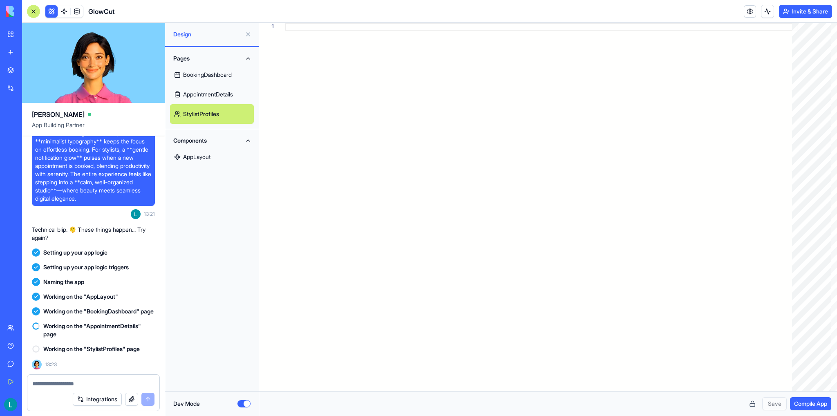
click at [225, 103] on link "AppointmentDetails" at bounding box center [212, 95] width 84 height 20
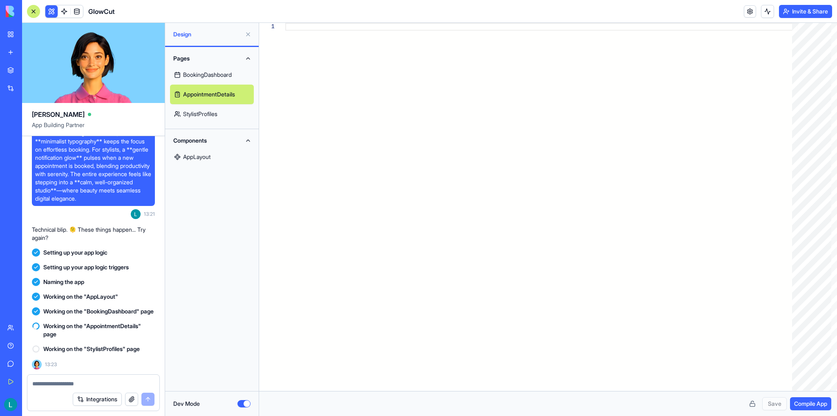
click at [224, 80] on link "BookingDashboard" at bounding box center [212, 75] width 84 height 20
click at [248, 33] on button at bounding box center [247, 34] width 13 height 13
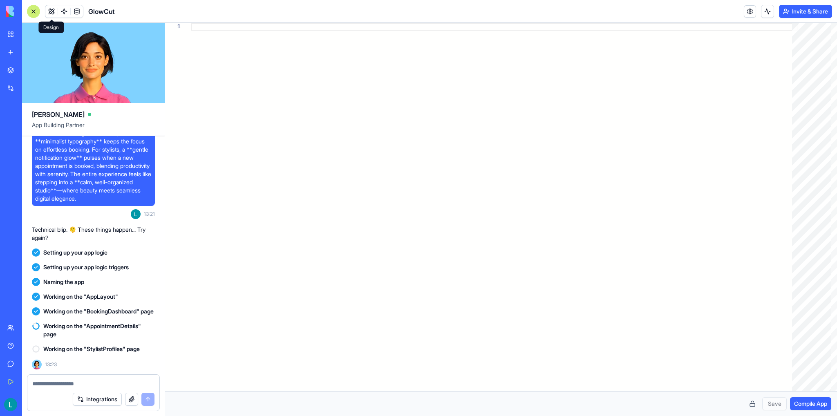
click at [50, 8] on button at bounding box center [51, 11] width 12 height 12
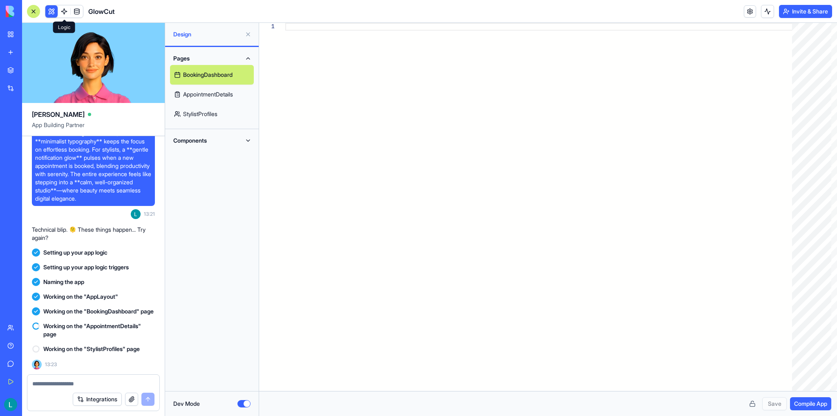
click at [67, 12] on link at bounding box center [64, 11] width 12 height 12
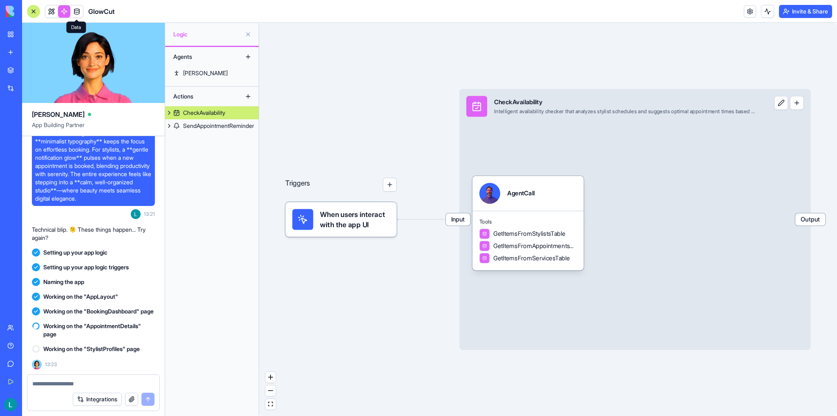
click at [81, 13] on link at bounding box center [77, 11] width 12 height 12
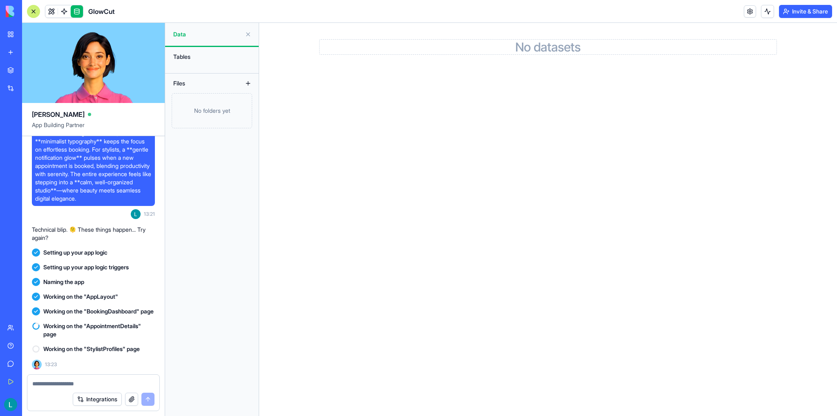
click at [556, 45] on h2 "No datasets" at bounding box center [547, 47] width 457 height 15
click at [196, 55] on div "Tables" at bounding box center [211, 56] width 85 height 13
click at [50, 9] on link at bounding box center [51, 11] width 12 height 12
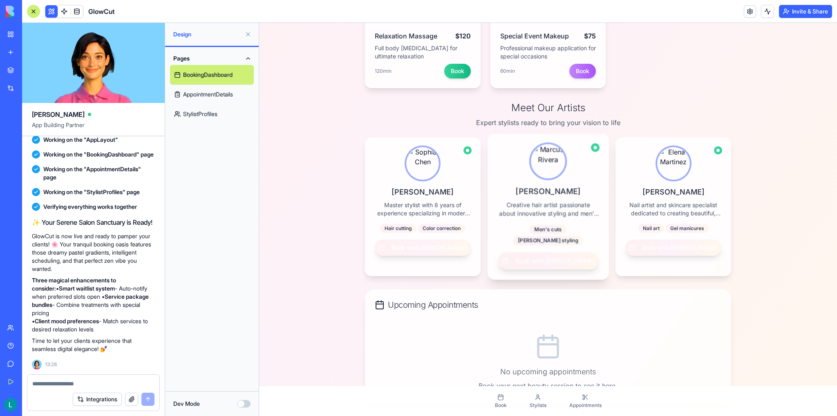
scroll to position [433, 0]
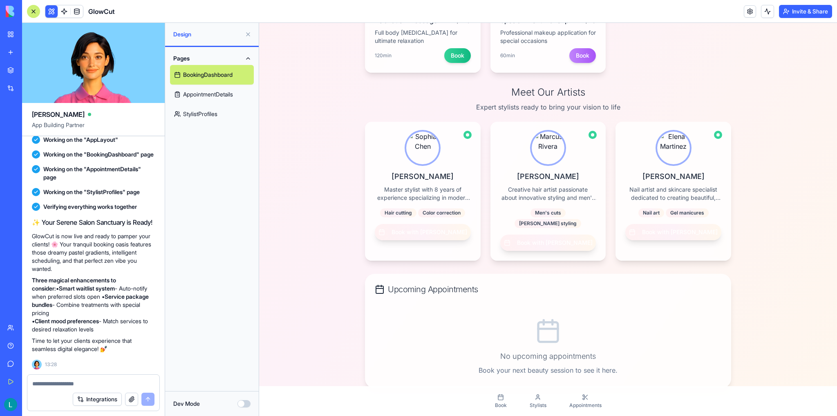
click at [75, 14] on span at bounding box center [76, 11] width 23 height 23
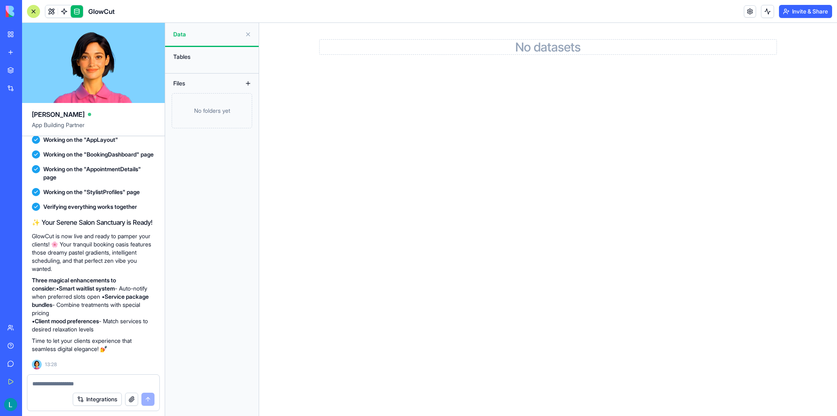
click at [192, 61] on div "Tables" at bounding box center [211, 56] width 85 height 13
click at [186, 56] on div "Tables" at bounding box center [211, 56] width 85 height 13
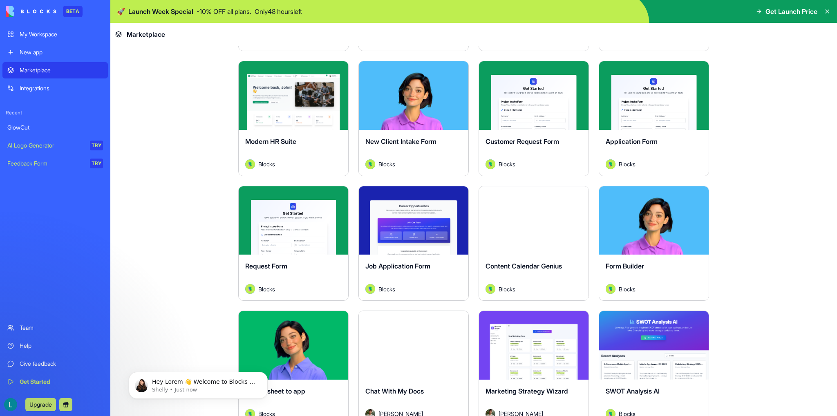
click at [826, 11] on icon at bounding box center [826, 11] width 3 height 3
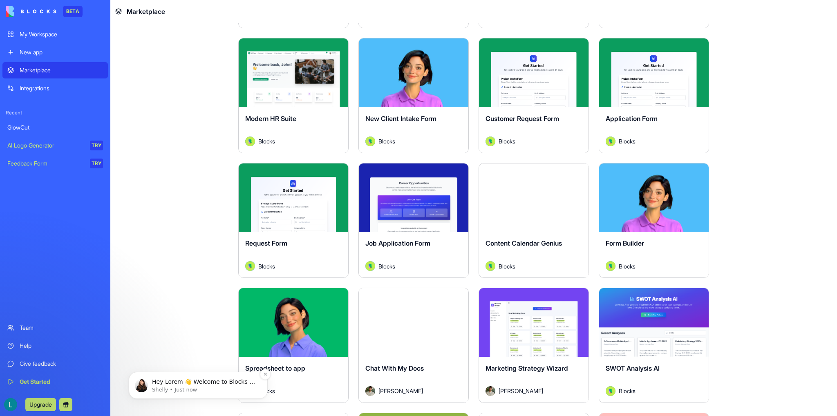
click at [185, 377] on div "Hey Lorem 👋 Welcome to Blocks 🙌 I'm here if you have any questions!" at bounding box center [205, 382] width 108 height 11
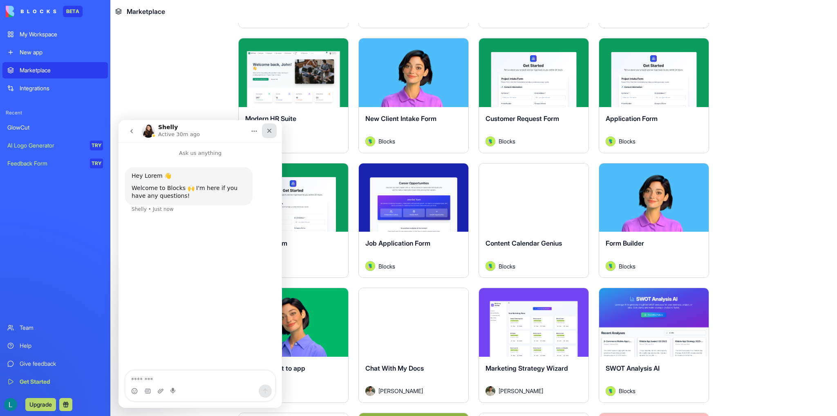
click at [268, 130] on icon "Close" at bounding box center [269, 130] width 7 height 7
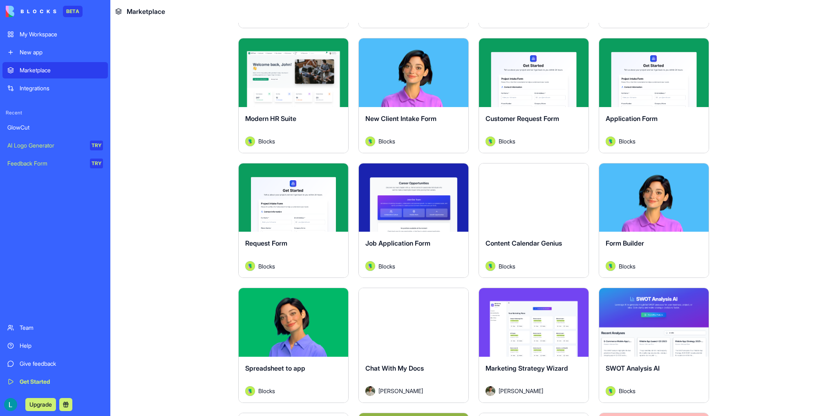
click at [10, 13] on img at bounding box center [31, 11] width 51 height 11
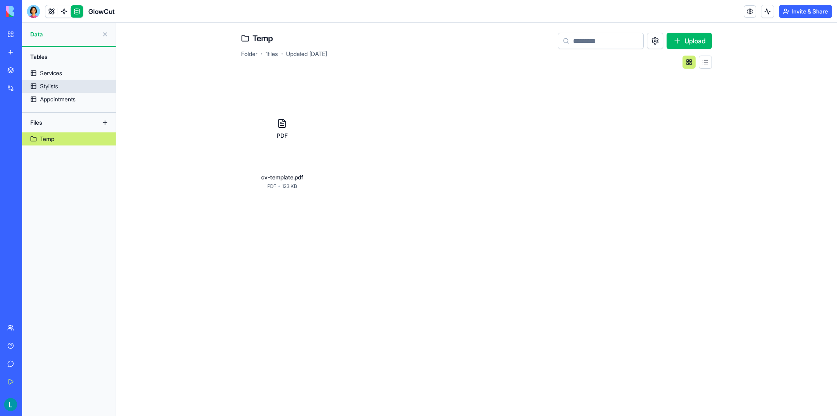
click at [54, 85] on div "Stylists" at bounding box center [49, 86] width 18 height 8
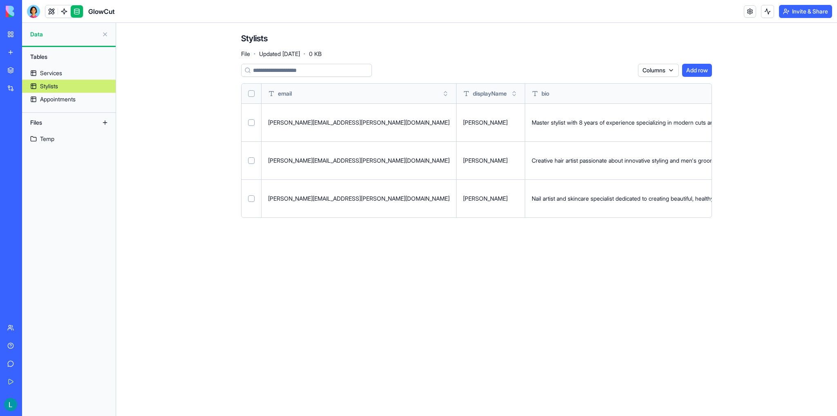
click at [463, 196] on div "[PERSON_NAME]" at bounding box center [490, 198] width 55 height 8
click at [690, 69] on button "Add row" at bounding box center [697, 70] width 30 height 13
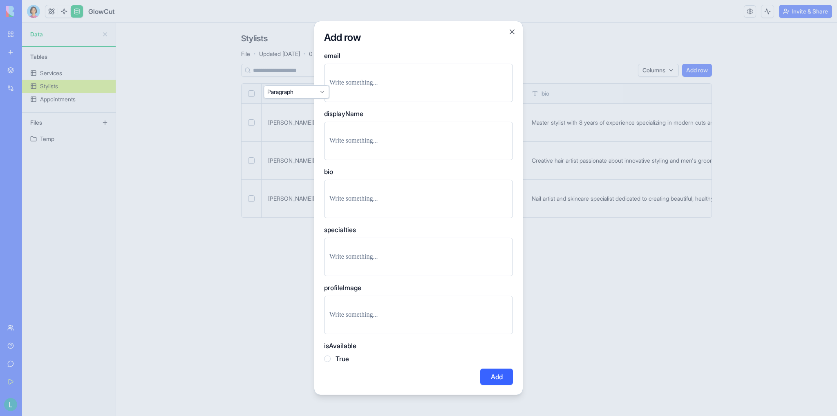
click at [359, 83] on p at bounding box center [418, 82] width 178 height 11
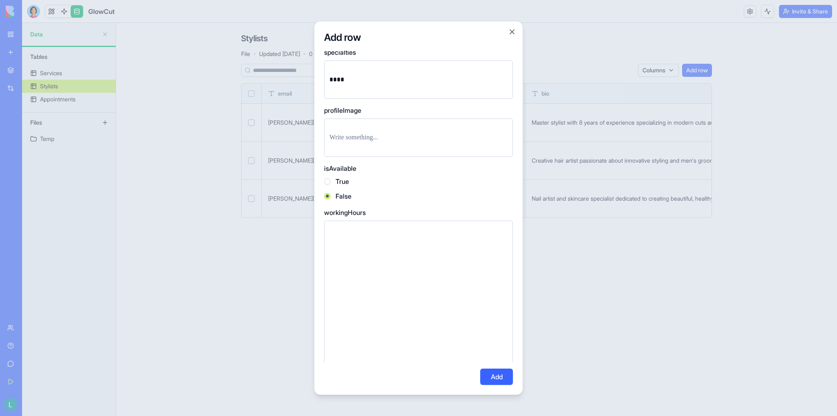
scroll to position [192, 0]
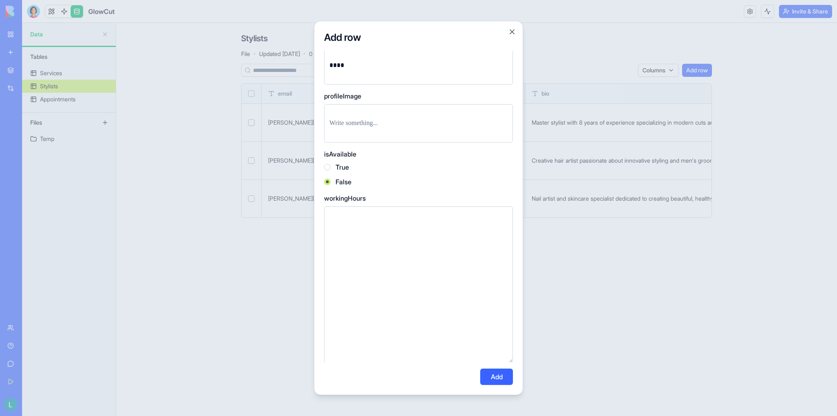
click at [342, 168] on label "True" at bounding box center [341, 167] width 13 height 10
click at [330, 168] on button "True" at bounding box center [327, 167] width 7 height 7
click at [490, 381] on button "Add" at bounding box center [496, 376] width 33 height 16
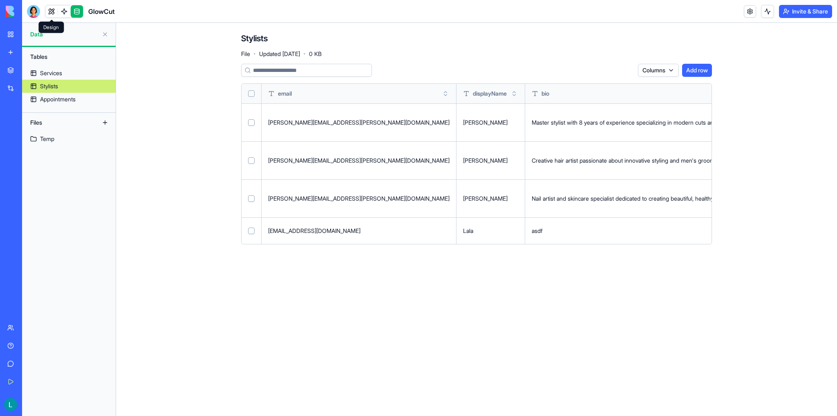
click at [49, 13] on link at bounding box center [51, 11] width 12 height 12
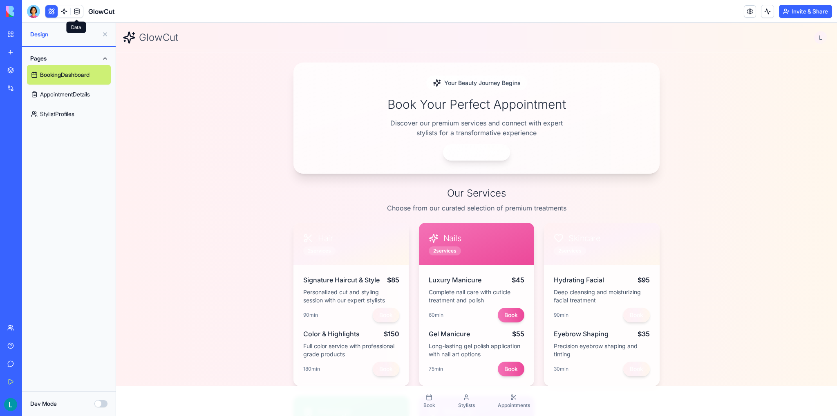
click at [80, 16] on link at bounding box center [77, 11] width 12 height 12
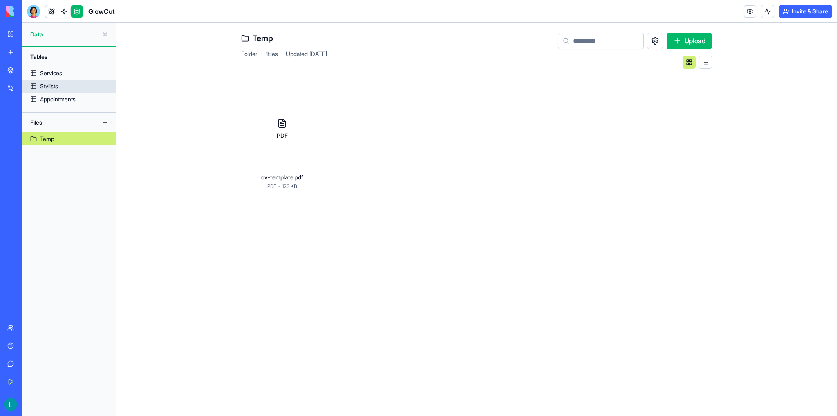
click at [51, 86] on div "Stylists" at bounding box center [49, 86] width 18 height 8
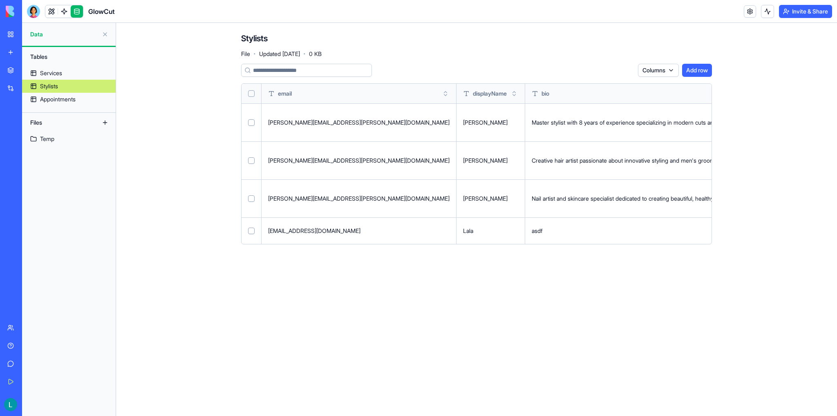
click at [0, 0] on button at bounding box center [0, 0] width 0 height 0
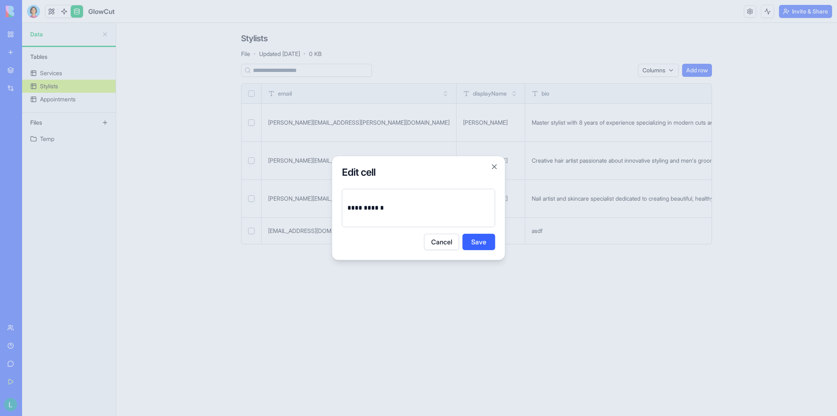
click at [390, 209] on p "**********" at bounding box center [418, 207] width 143 height 11
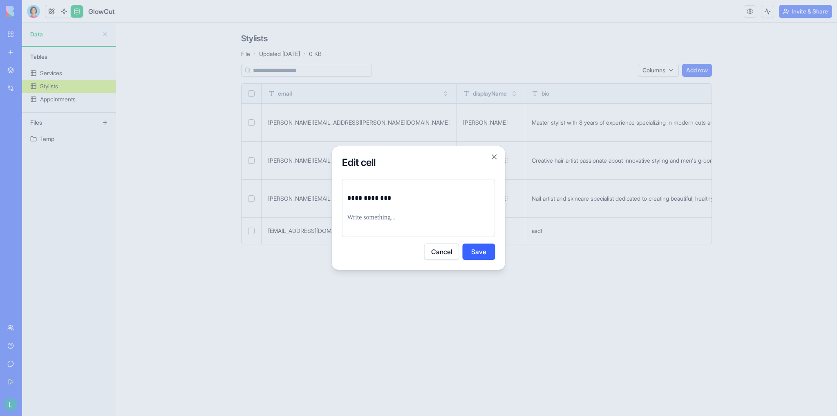
click at [475, 246] on button "Save" at bounding box center [478, 251] width 33 height 16
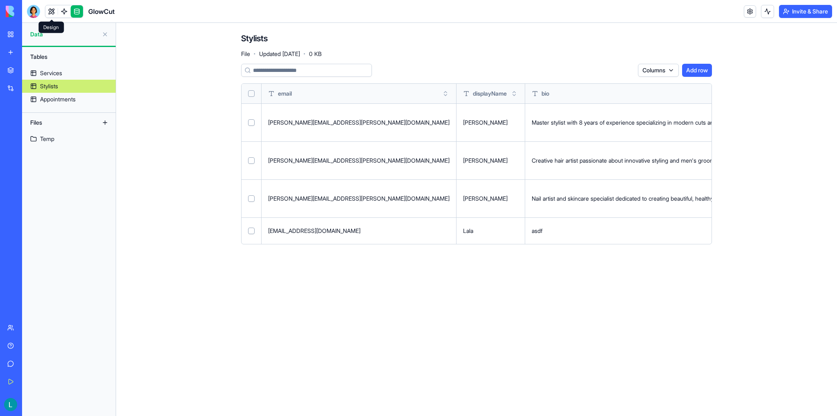
click at [49, 15] on link at bounding box center [51, 11] width 12 height 12
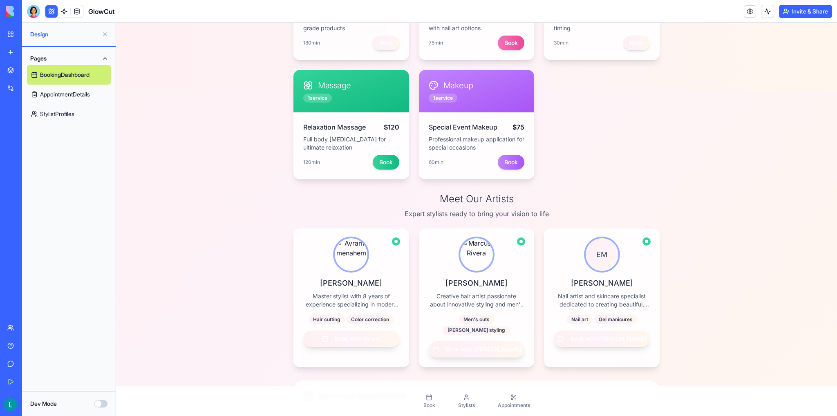
scroll to position [327, 0]
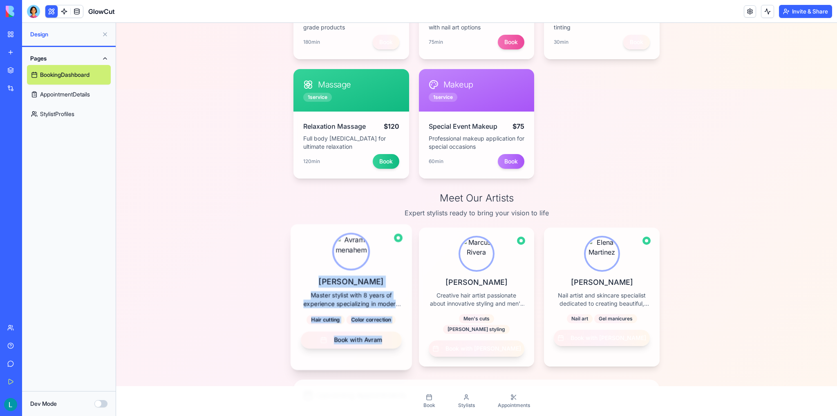
drag, startPoint x: 312, startPoint y: 281, endPoint x: 399, endPoint y: 332, distance: 100.1
click at [399, 332] on div "Avram menahem Master stylist with 8 years of experience specializing in modern …" at bounding box center [350, 291] width 121 height 135
click at [392, 323] on div "Hair cutting Color correction" at bounding box center [351, 319] width 100 height 9
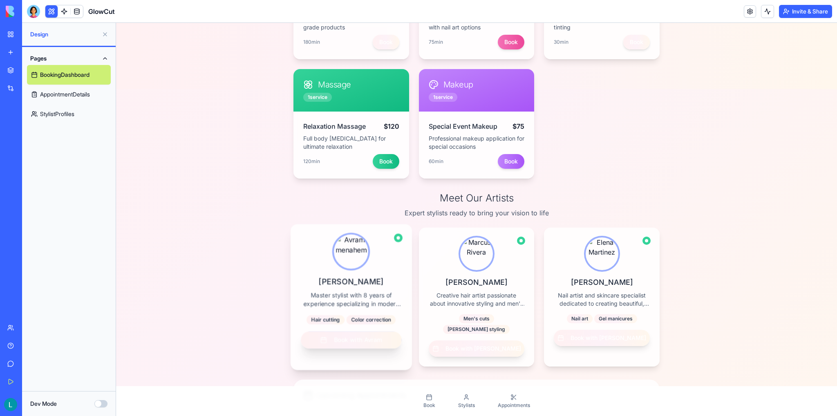
click at [367, 345] on button "Book with Avram" at bounding box center [351, 339] width 100 height 17
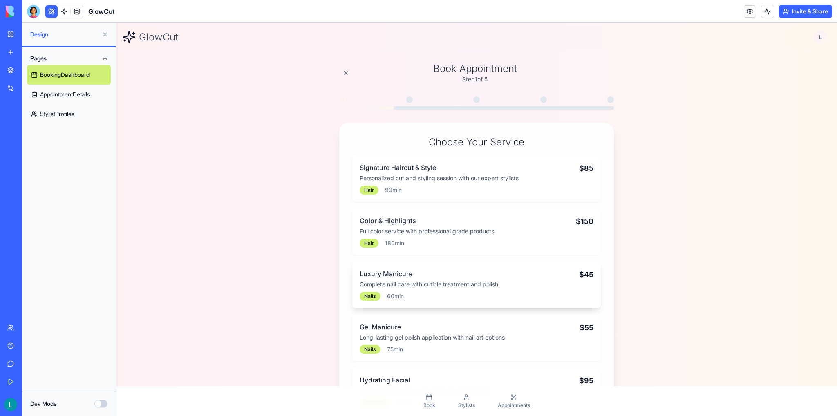
scroll to position [0, 0]
click at [76, 14] on link at bounding box center [77, 11] width 12 height 12
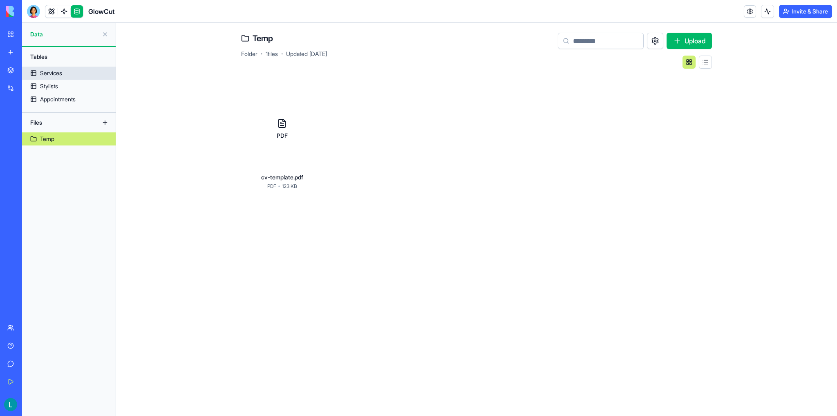
click at [65, 81] on link "Stylists" at bounding box center [69, 86] width 94 height 13
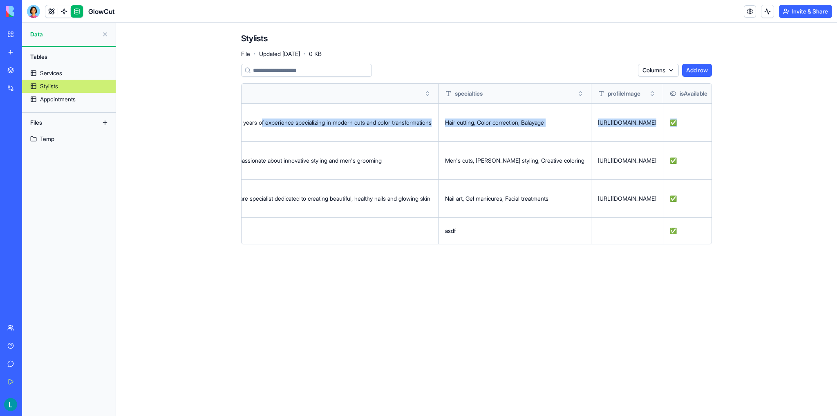
scroll to position [0, 500]
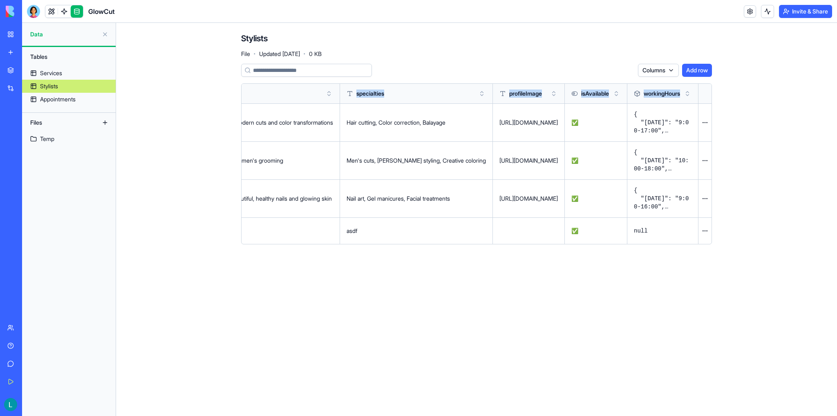
drag, startPoint x: 507, startPoint y: 118, endPoint x: 732, endPoint y: 126, distance: 225.2
click at [732, 126] on div "Stylists File · Updated Sep 16, 2025 · 0 KB Columns Add row email displayName b…" at bounding box center [476, 142] width 523 height 238
click at [748, 125] on main "Stylists File · Updated Sep 16, 2025 · 0 KB Columns Add row email displayName b…" at bounding box center [476, 219] width 721 height 393
click at [655, 131] on pre "{ "friday": "9:00-17:00", "monday": "9:00-17:00", "sunday": "closed", "tuesday"…" at bounding box center [663, 122] width 58 height 25
click at [651, 122] on pre "{ "friday": "9:00-17:00", "monday": "9:00-17:00", "sunday": "closed", "tuesday"…" at bounding box center [663, 122] width 58 height 25
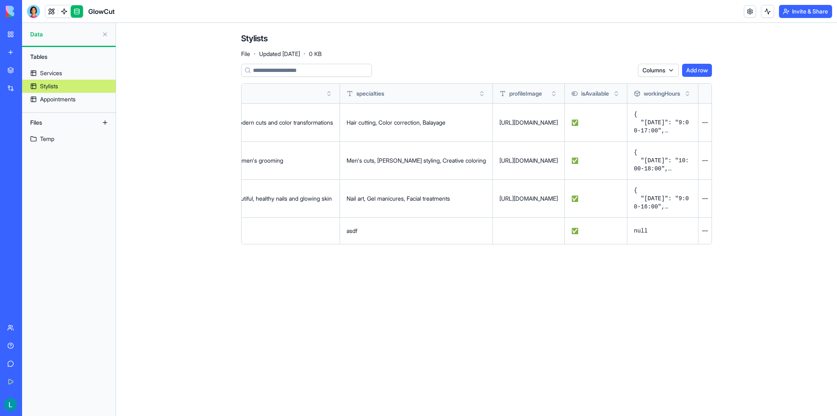
click at [0, 0] on button at bounding box center [0, 0] width 0 height 0
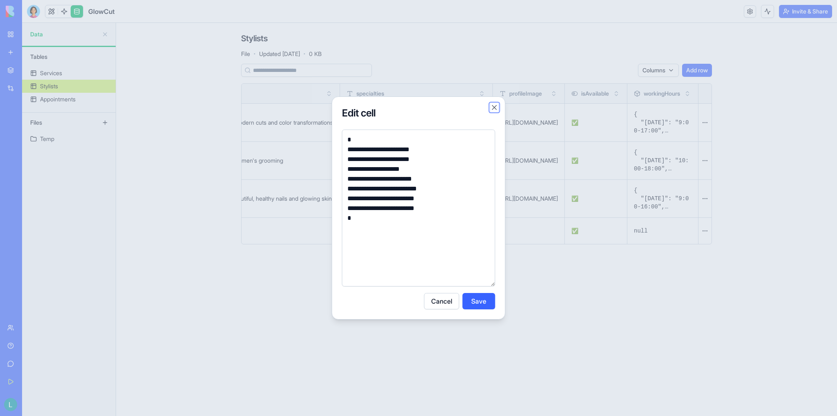
click at [495, 108] on button "Close" at bounding box center [494, 107] width 8 height 8
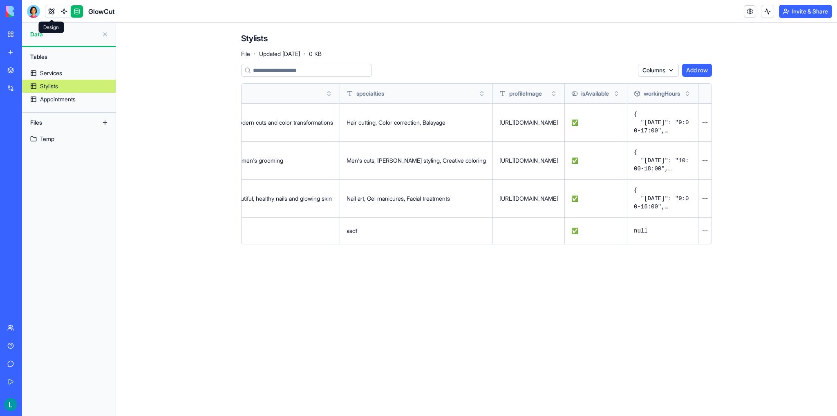
click at [50, 9] on link at bounding box center [51, 11] width 12 height 12
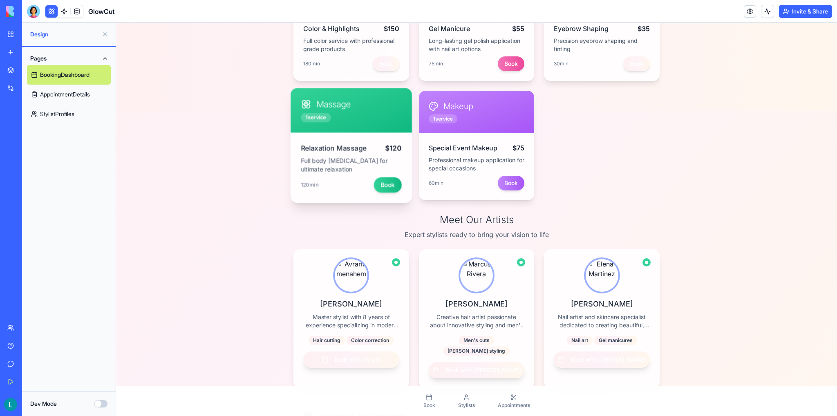
scroll to position [163, 0]
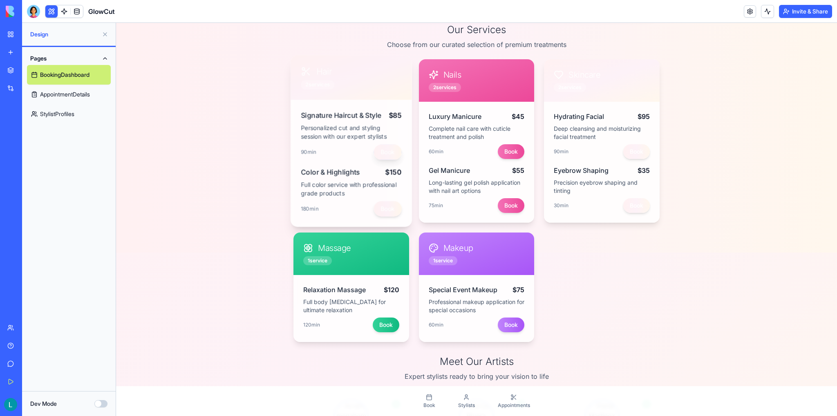
click at [386, 150] on button "Book" at bounding box center [387, 152] width 28 height 16
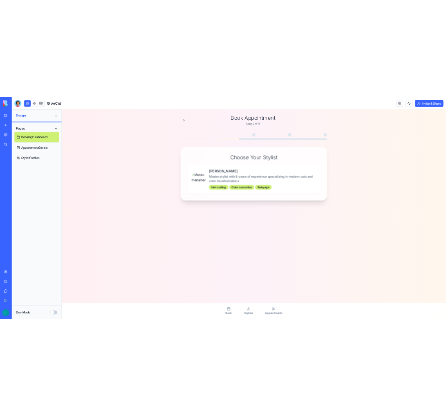
scroll to position [29, 0]
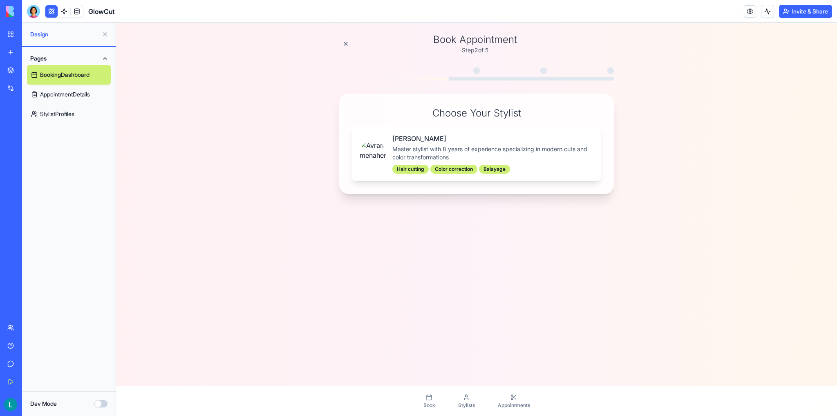
click at [408, 143] on h3 "Avram menahem" at bounding box center [492, 139] width 201 height 10
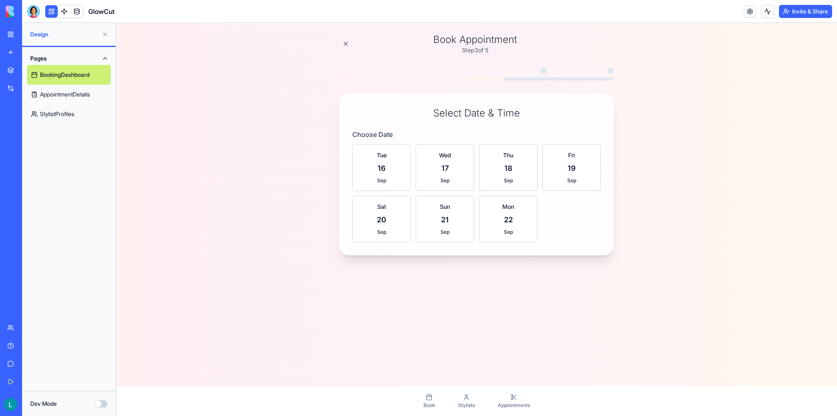
click at [576, 168] on button "Fri 19 Sep" at bounding box center [571, 167] width 58 height 47
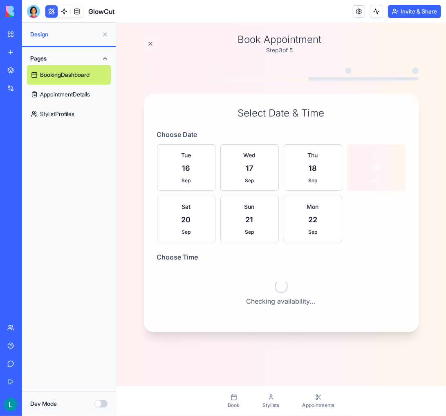
click at [149, 45] on button at bounding box center [149, 43] width 13 height 16
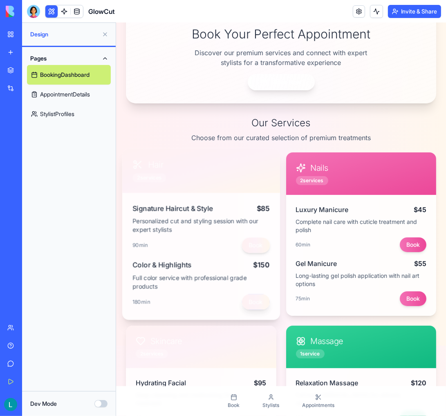
click at [246, 297] on button "Book" at bounding box center [255, 302] width 28 height 16
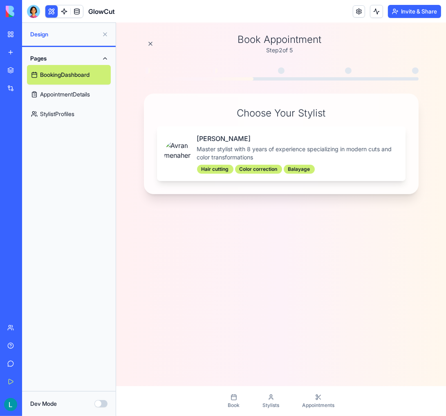
click at [232, 149] on p "Master stylist with 8 years of experience specializing in modern cuts and color…" at bounding box center [296, 153] width 201 height 16
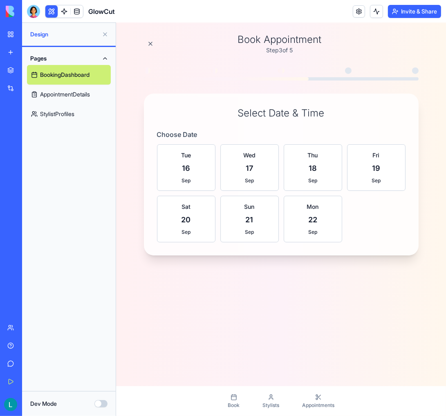
click at [363, 167] on button "Fri 19 Sep" at bounding box center [375, 167] width 58 height 47
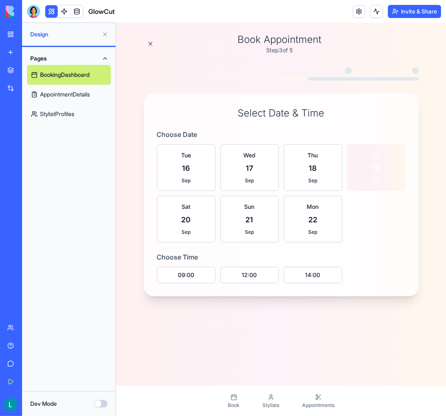
click at [202, 273] on button "09:00" at bounding box center [185, 274] width 58 height 16
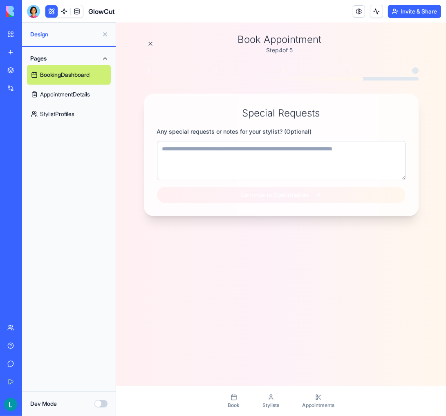
click at [246, 159] on textarea at bounding box center [280, 160] width 248 height 39
click at [266, 198] on button "Continue to Confirmation" at bounding box center [280, 194] width 248 height 16
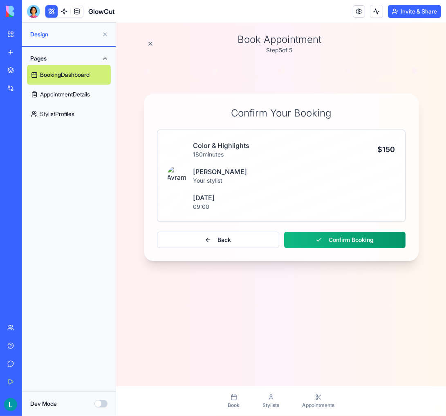
click at [328, 239] on button "Confirm Booking" at bounding box center [344, 239] width 121 height 16
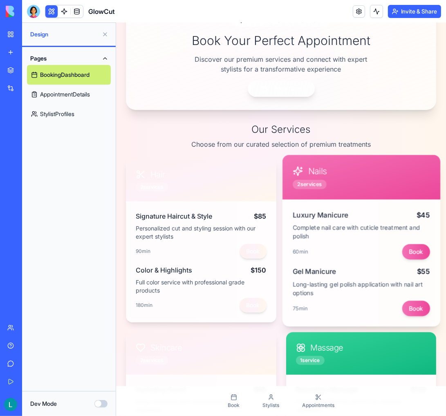
scroll to position [0, 0]
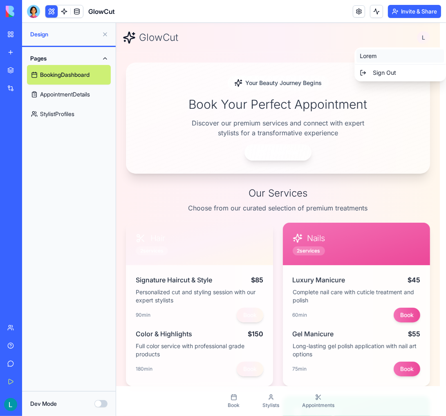
click at [384, 51] on div "Lorem" at bounding box center [399, 55] width 87 height 13
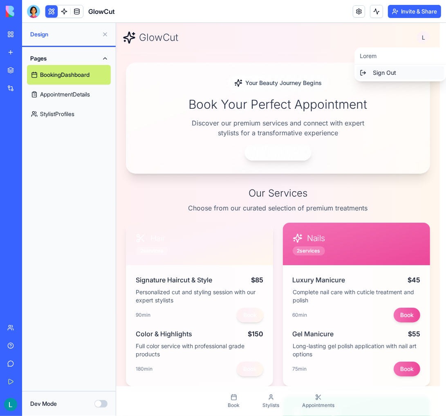
click at [376, 75] on div "Sign Out" at bounding box center [399, 72] width 87 height 13
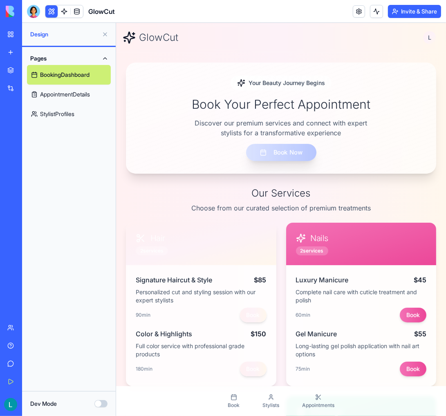
click at [273, 155] on button "Book Now" at bounding box center [280, 151] width 70 height 17
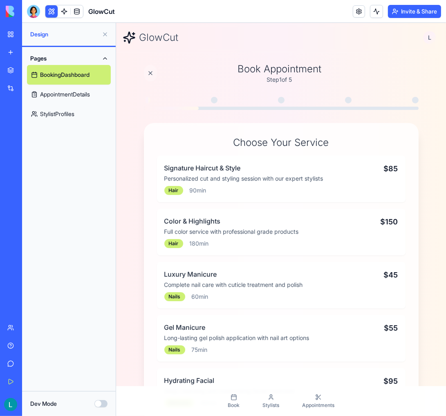
click at [148, 74] on button at bounding box center [149, 73] width 13 height 16
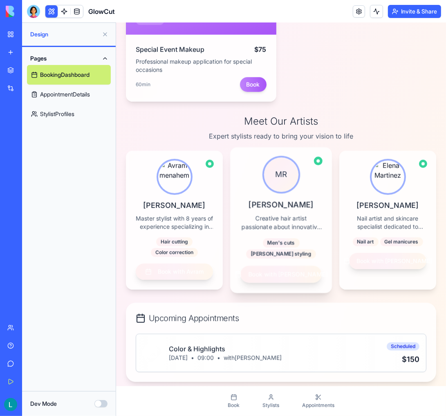
scroll to position [572, 0]
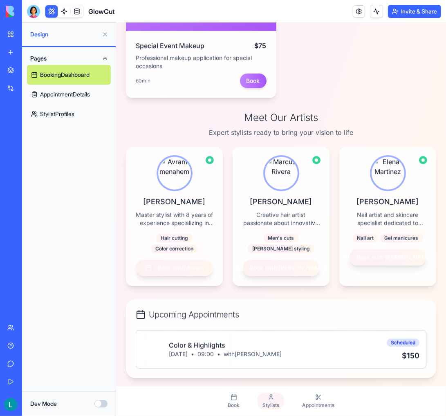
click at [274, 402] on span "Stylists" at bounding box center [270, 405] width 17 height 7
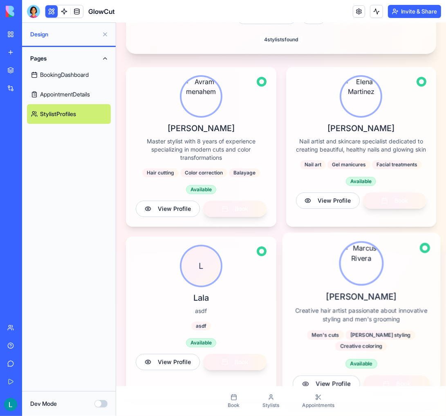
scroll to position [184, 0]
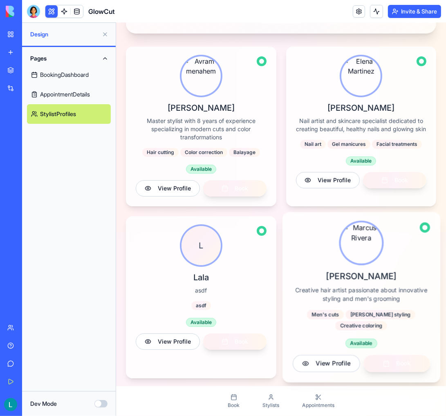
click at [334, 366] on button "View Profile" at bounding box center [325, 363] width 67 height 17
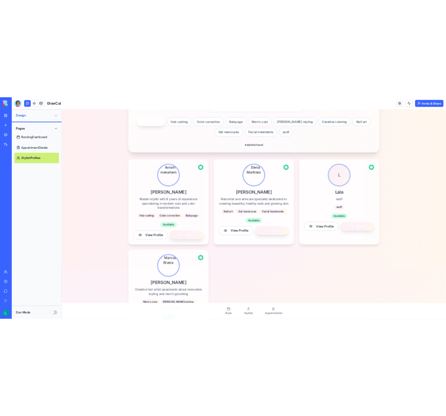
scroll to position [0, 0]
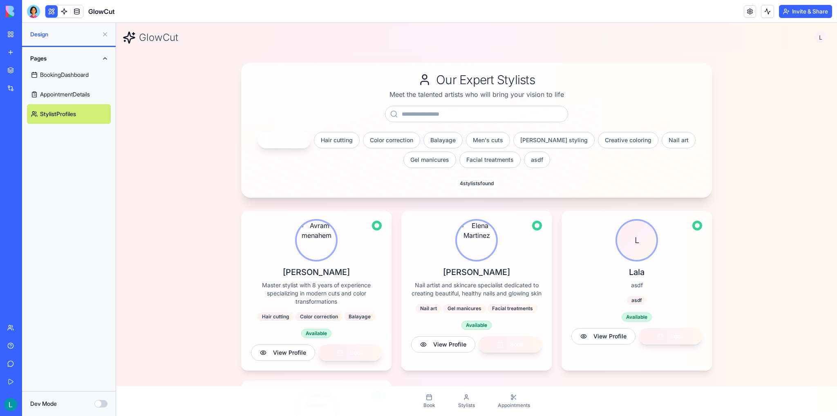
click at [409, 137] on button "Color correction" at bounding box center [391, 140] width 57 height 16
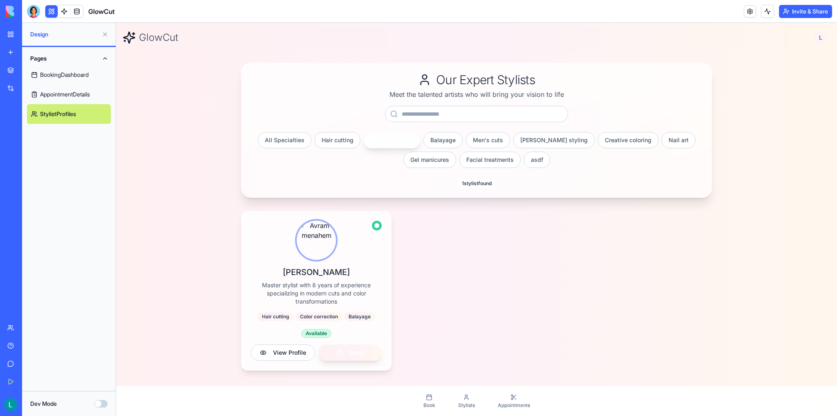
click at [478, 144] on div "All Specialties Hair cutting Color correction Balayage Men's cuts Beard styling…" at bounding box center [476, 150] width 451 height 36
click at [524, 161] on button "asdf" at bounding box center [537, 160] width 26 height 16
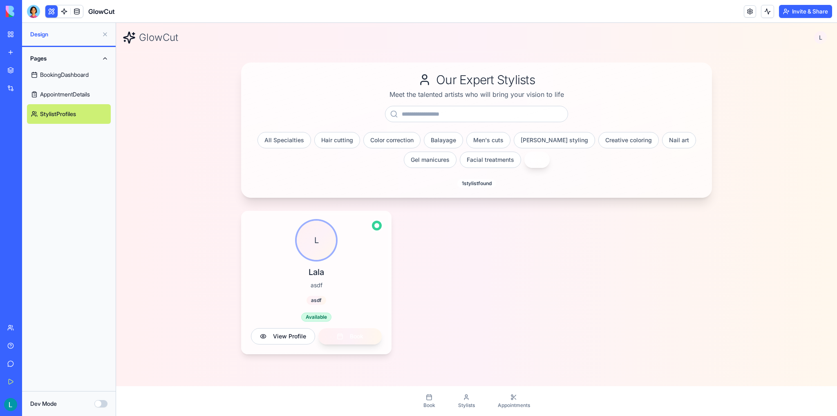
click at [498, 161] on button "Facial treatments" at bounding box center [490, 160] width 61 height 16
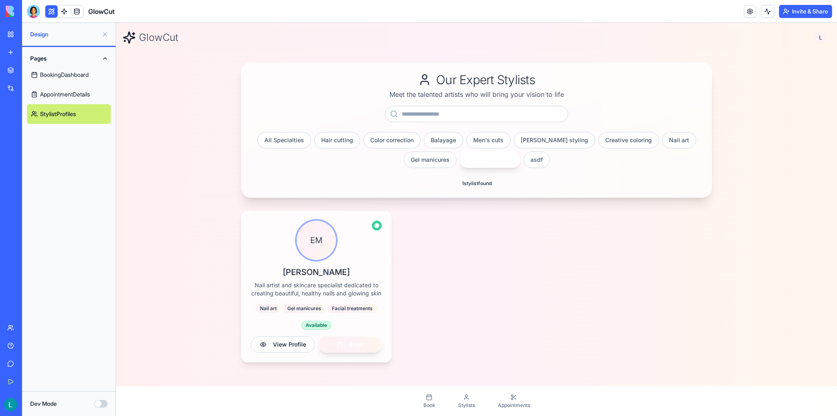
click at [435, 156] on button "Gel manicures" at bounding box center [430, 160] width 53 height 16
click at [450, 141] on button "Balayage" at bounding box center [443, 140] width 39 height 16
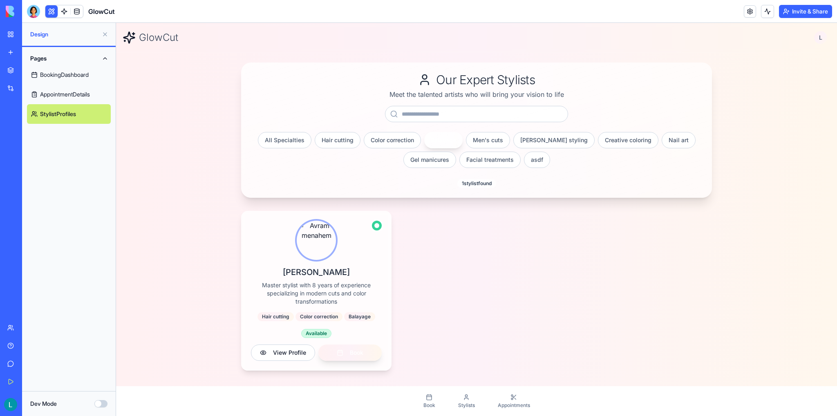
click at [62, 73] on link "BookingDashboard" at bounding box center [69, 75] width 84 height 20
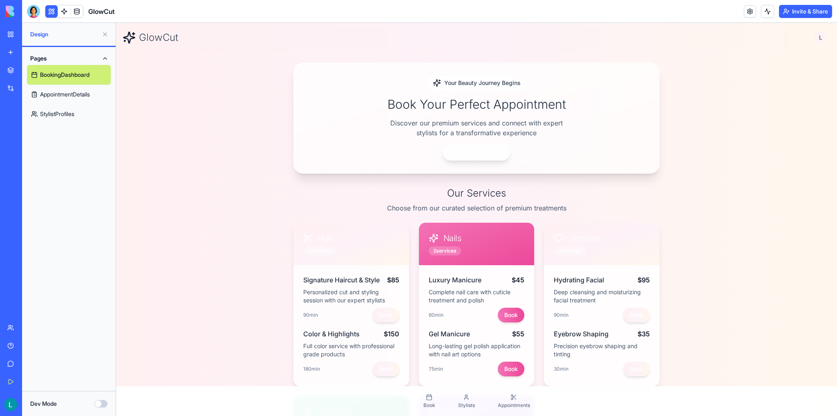
click at [60, 94] on link "AppointmentDetails" at bounding box center [69, 95] width 84 height 20
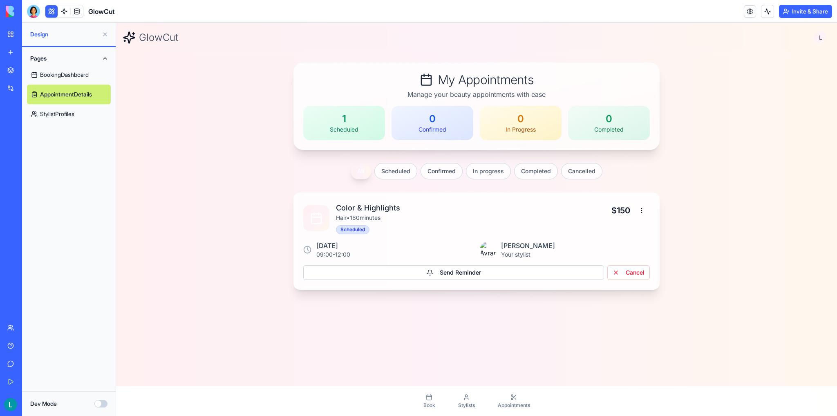
click at [458, 272] on button "Send Reminder" at bounding box center [453, 272] width 301 height 15
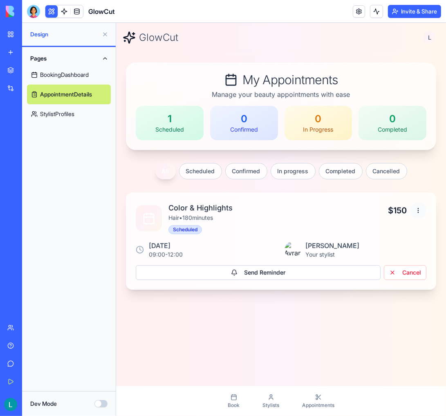
click at [412, 212] on html "GlowCut L My Appointments Manage your beauty appointments with ease 1 Scheduled…" at bounding box center [281, 233] width 330 height 423
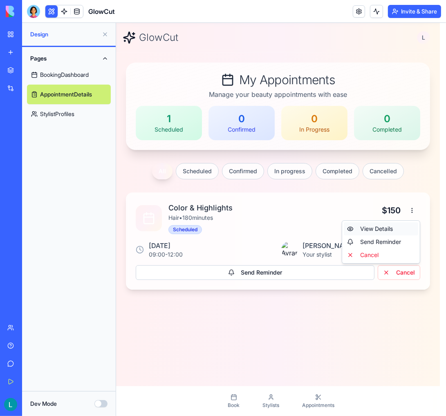
click at [381, 227] on div "View Details" at bounding box center [380, 228] width 74 height 13
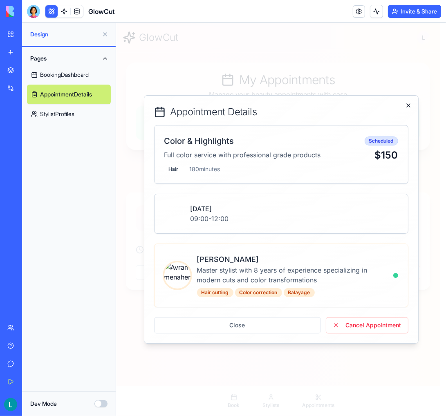
click at [407, 108] on icon "button" at bounding box center [407, 105] width 7 height 7
